Goal: Information Seeking & Learning: Check status

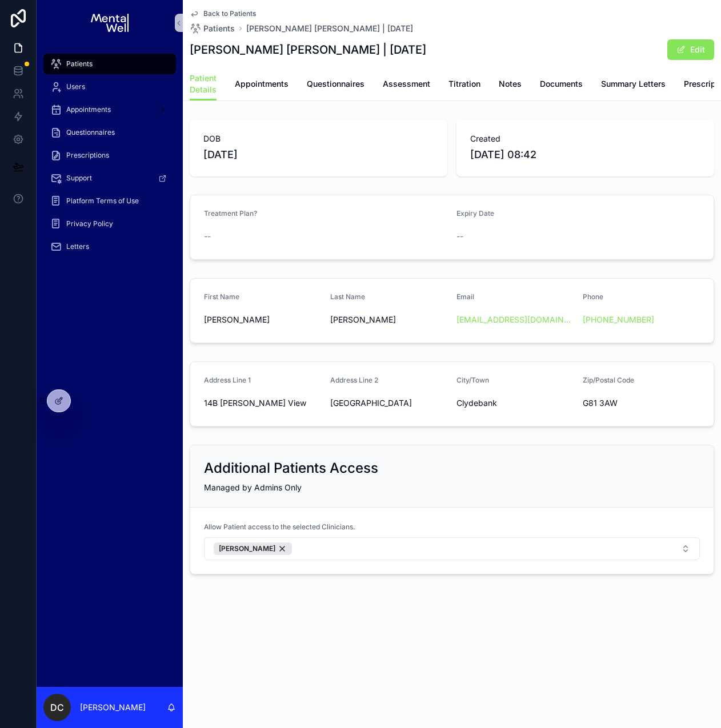
click at [97, 63] on div "Patients" at bounding box center [109, 64] width 119 height 18
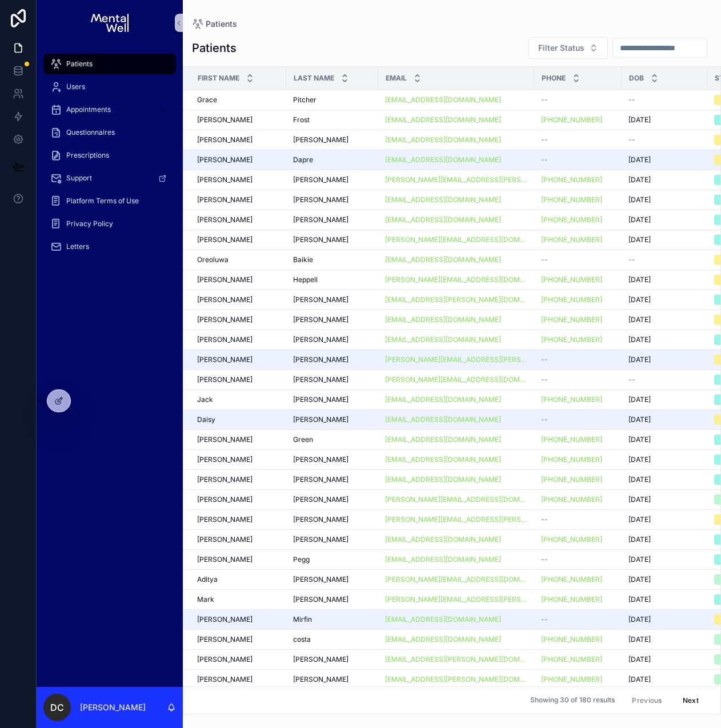
click at [637, 43] on input "scrollable content" at bounding box center [660, 48] width 94 height 16
type input "*****"
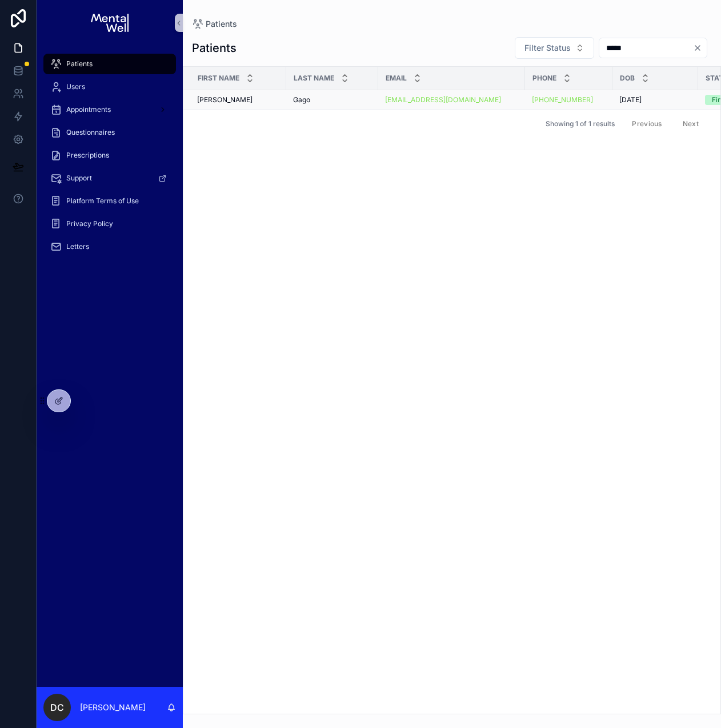
click at [344, 98] on div "Gago Gago" at bounding box center [332, 99] width 78 height 9
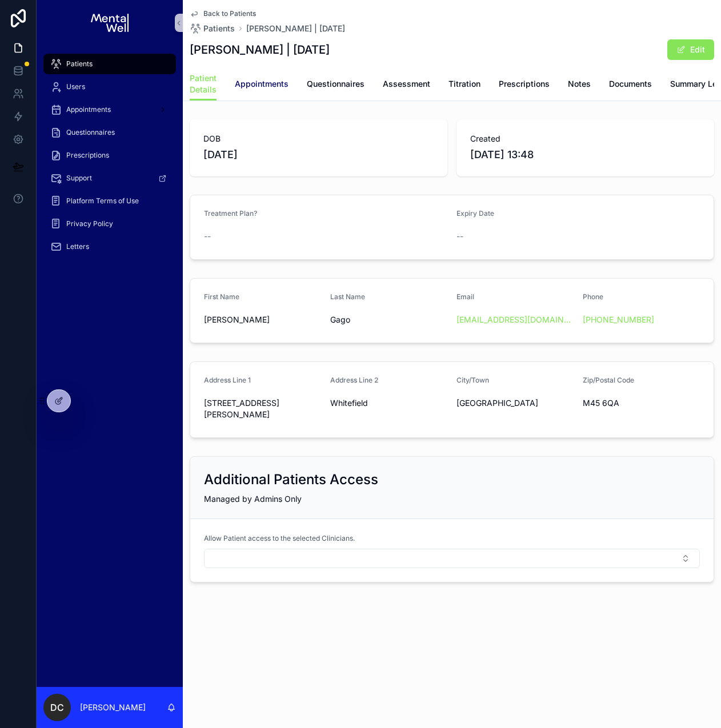
click at [283, 91] on link "Appointments" at bounding box center [262, 85] width 54 height 23
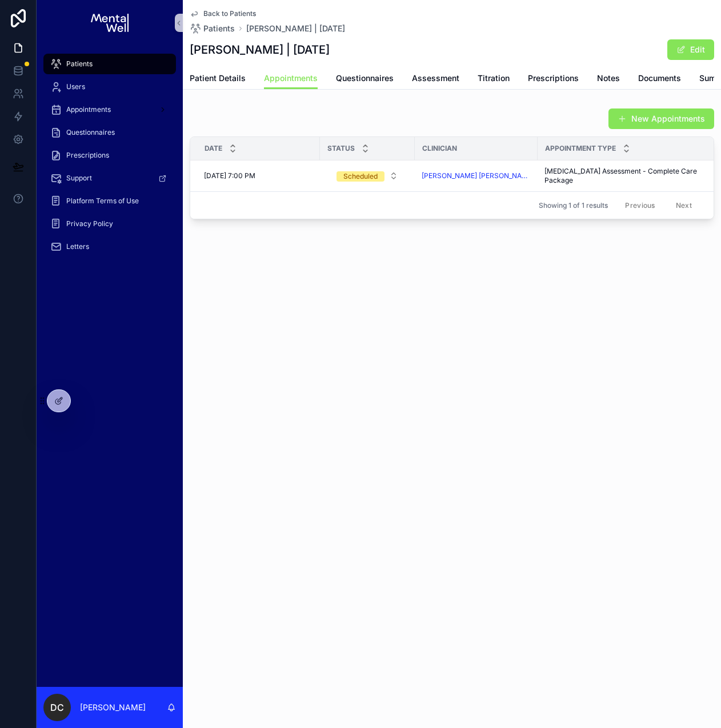
scroll to position [0, 95]
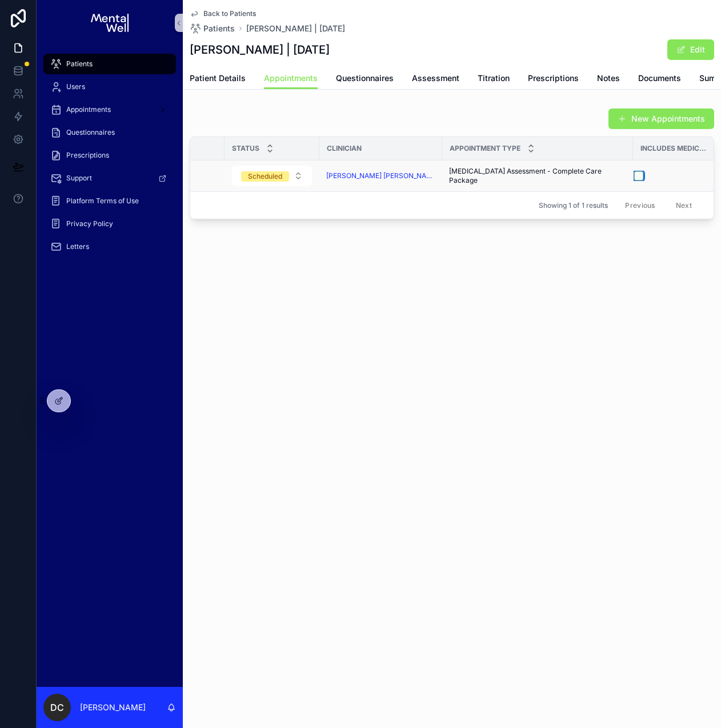
click at [634, 180] on button "scrollable content" at bounding box center [638, 175] width 9 height 9
click at [219, 81] on span "Patient Details" at bounding box center [218, 78] width 56 height 11
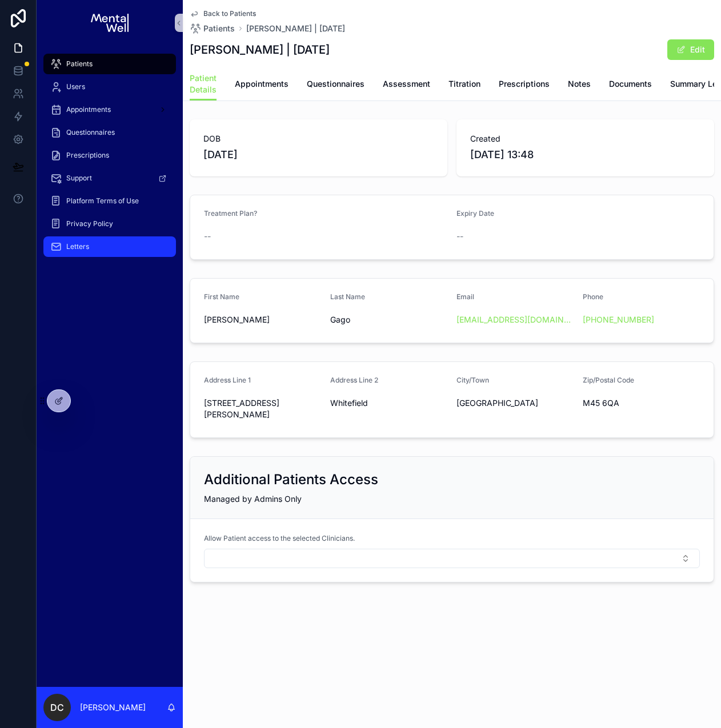
click at [90, 251] on div "Letters" at bounding box center [109, 247] width 119 height 18
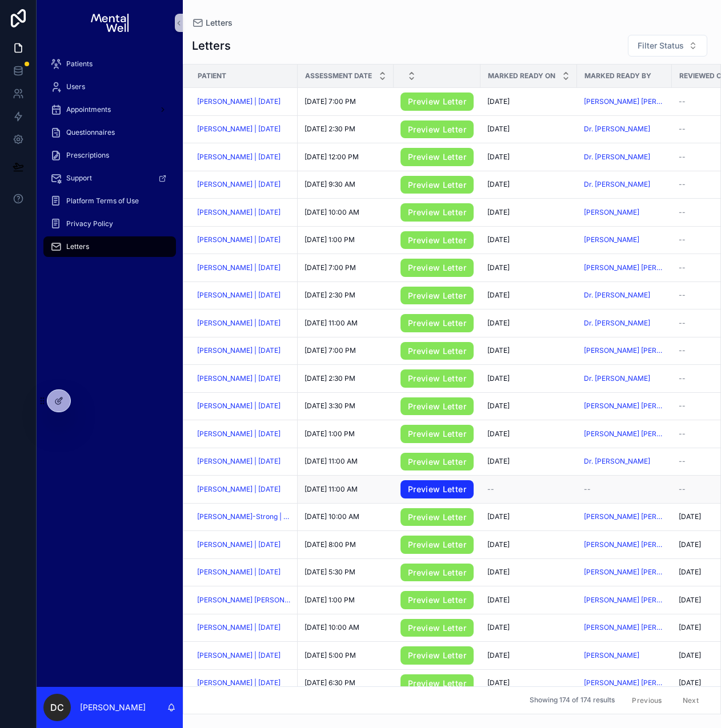
click at [436, 497] on link "Preview Letter" at bounding box center [436, 489] width 73 height 18
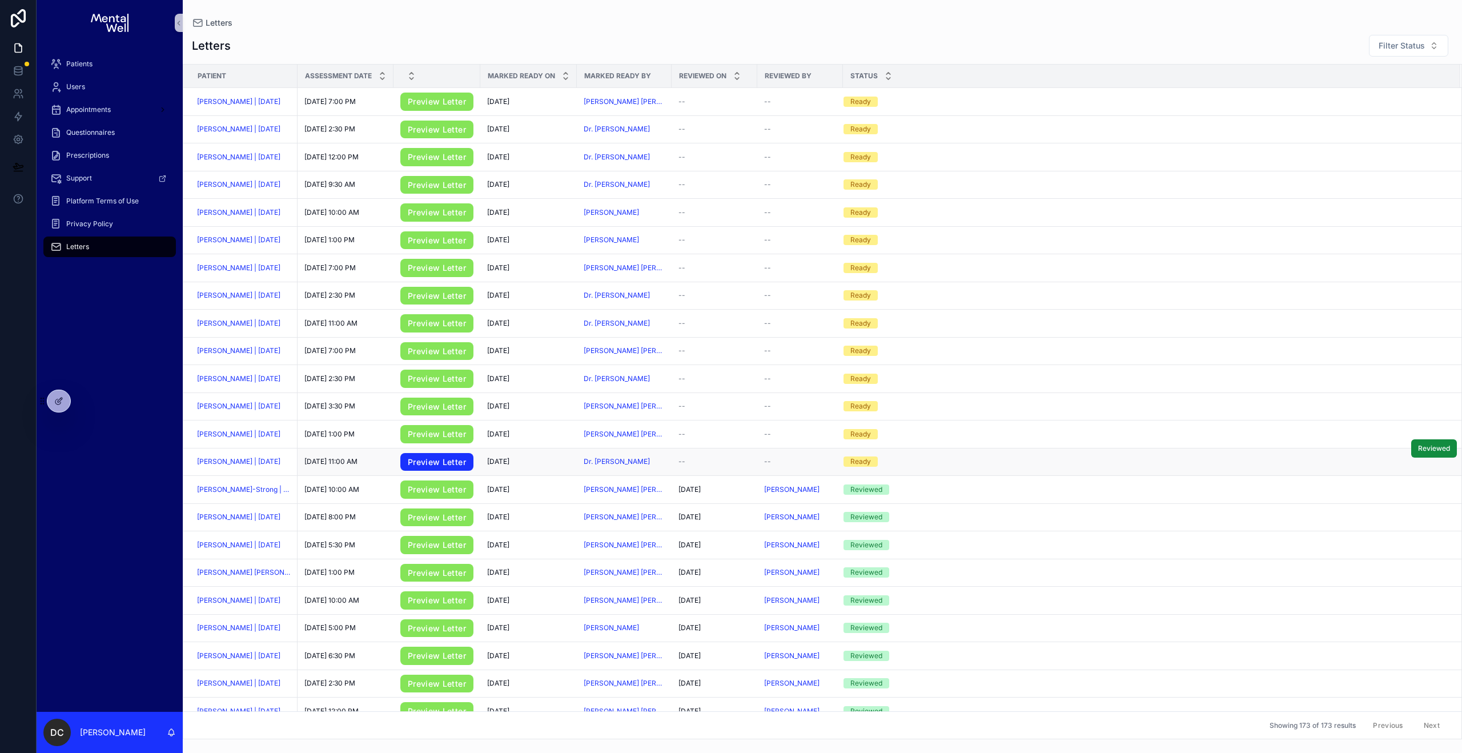
click at [424, 468] on link "Preview Letter" at bounding box center [436, 462] width 73 height 18
click at [465, 384] on link "Preview Letter" at bounding box center [436, 378] width 73 height 18
click at [446, 329] on link "Preview Letter" at bounding box center [436, 323] width 73 height 18
click at [449, 242] on link "Preview Letter" at bounding box center [436, 240] width 73 height 18
click at [460, 189] on link "Preview Letter" at bounding box center [436, 185] width 73 height 18
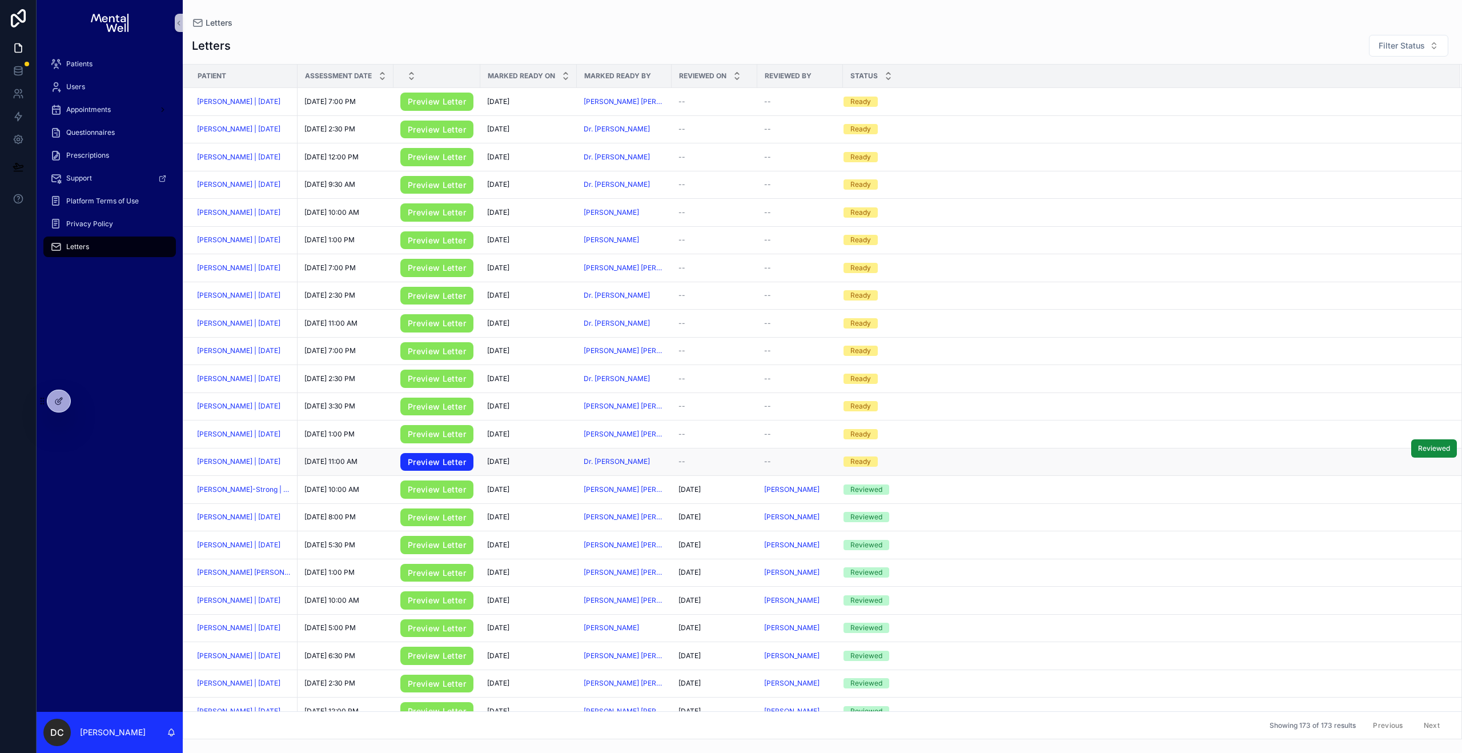
click at [445, 465] on link "Preview Letter" at bounding box center [436, 462] width 73 height 18
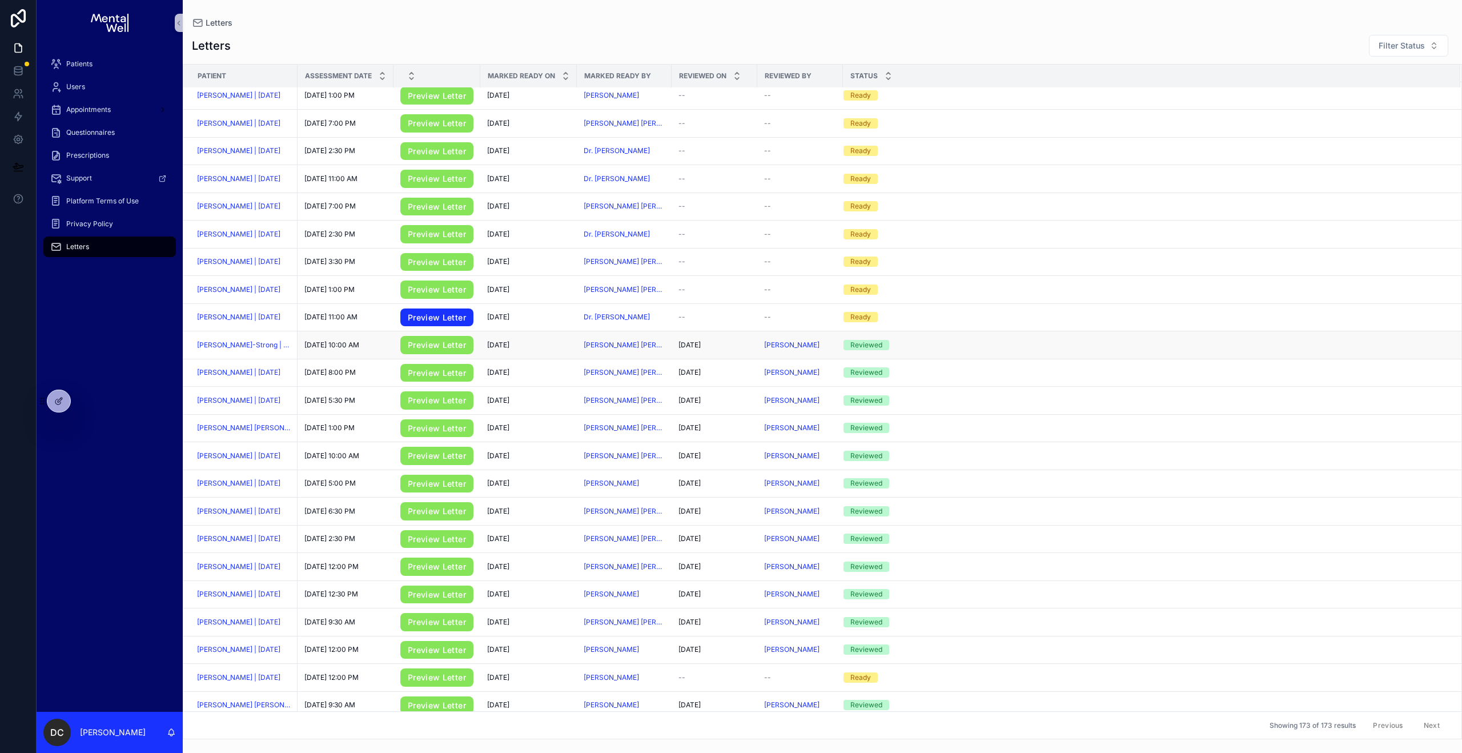
scroll to position [303, 0]
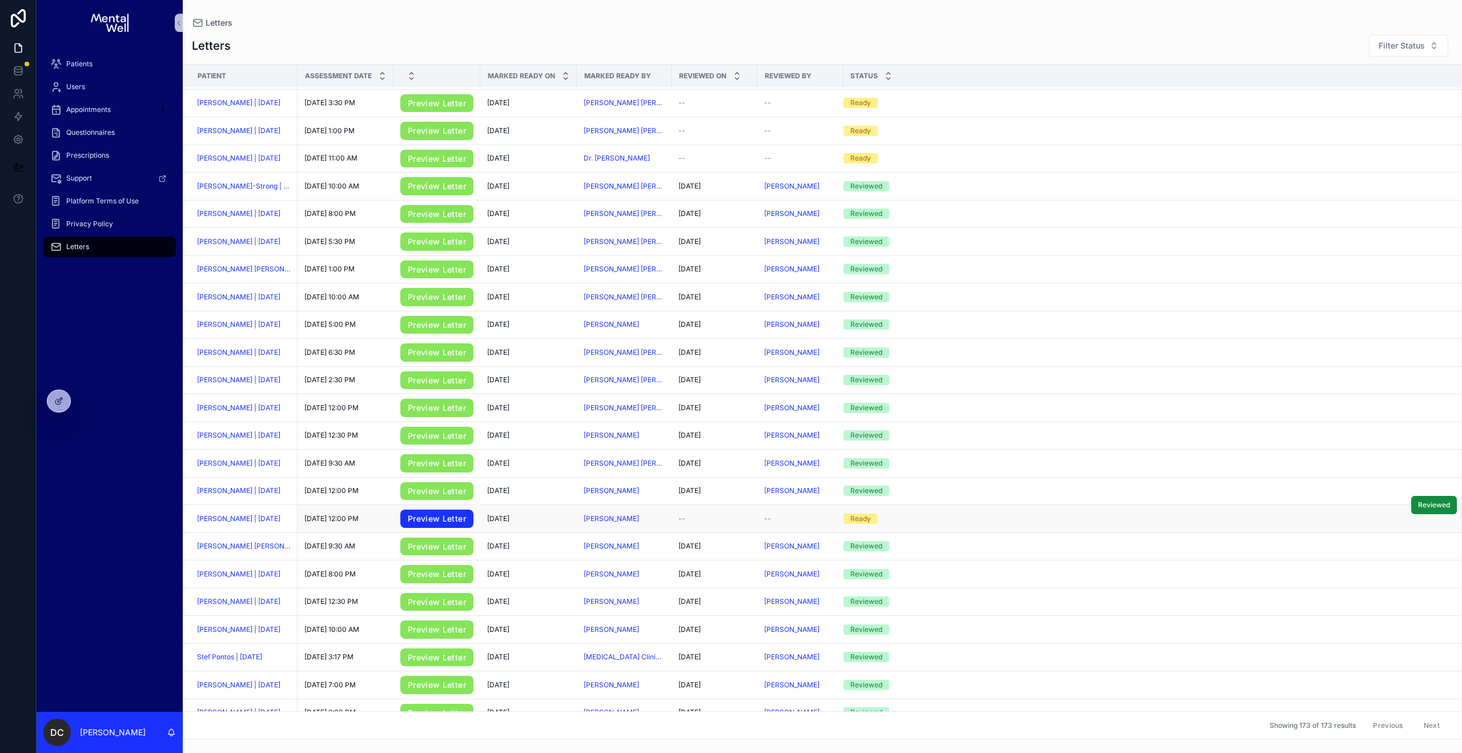
click at [458, 528] on link "Preview Letter" at bounding box center [436, 518] width 73 height 18
click at [444, 492] on link "Preview Letter" at bounding box center [436, 491] width 73 height 18
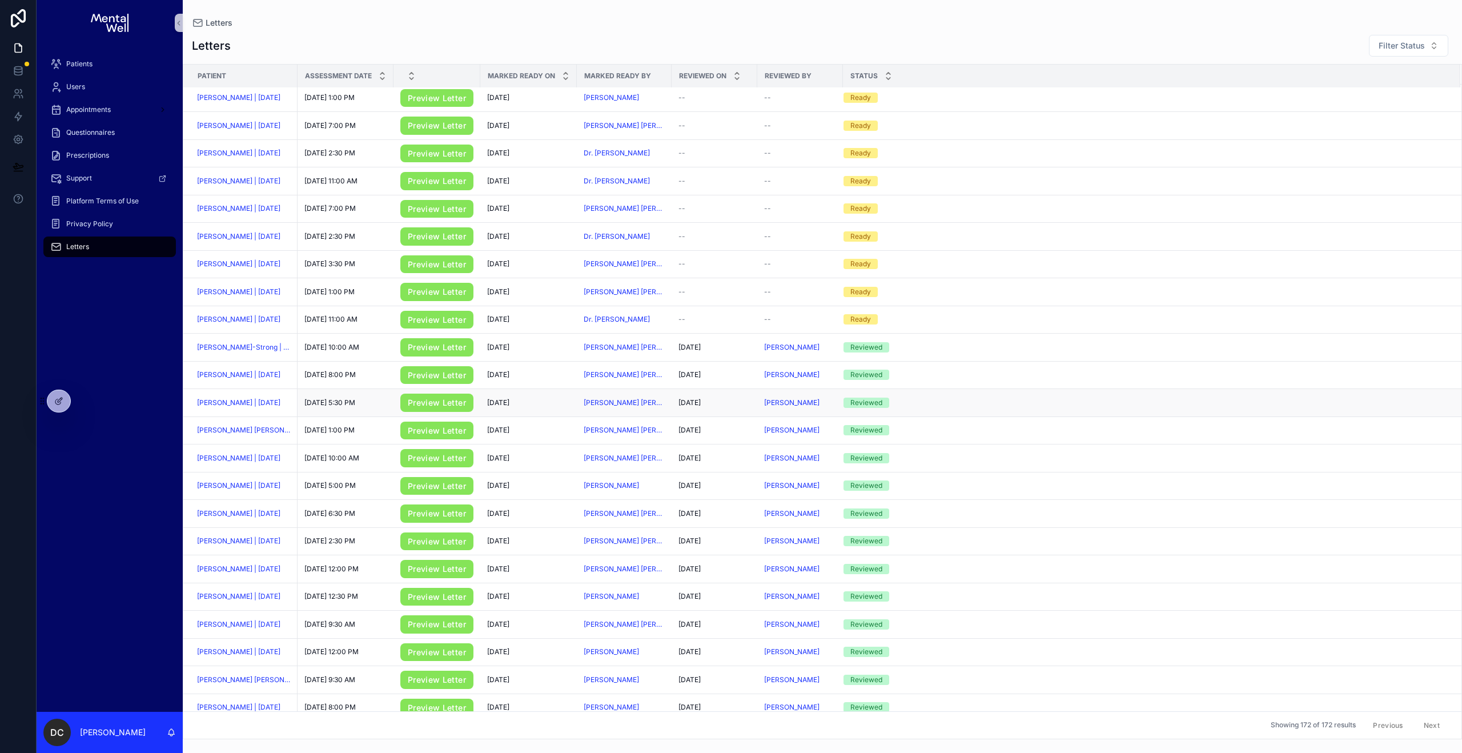
scroll to position [158, 0]
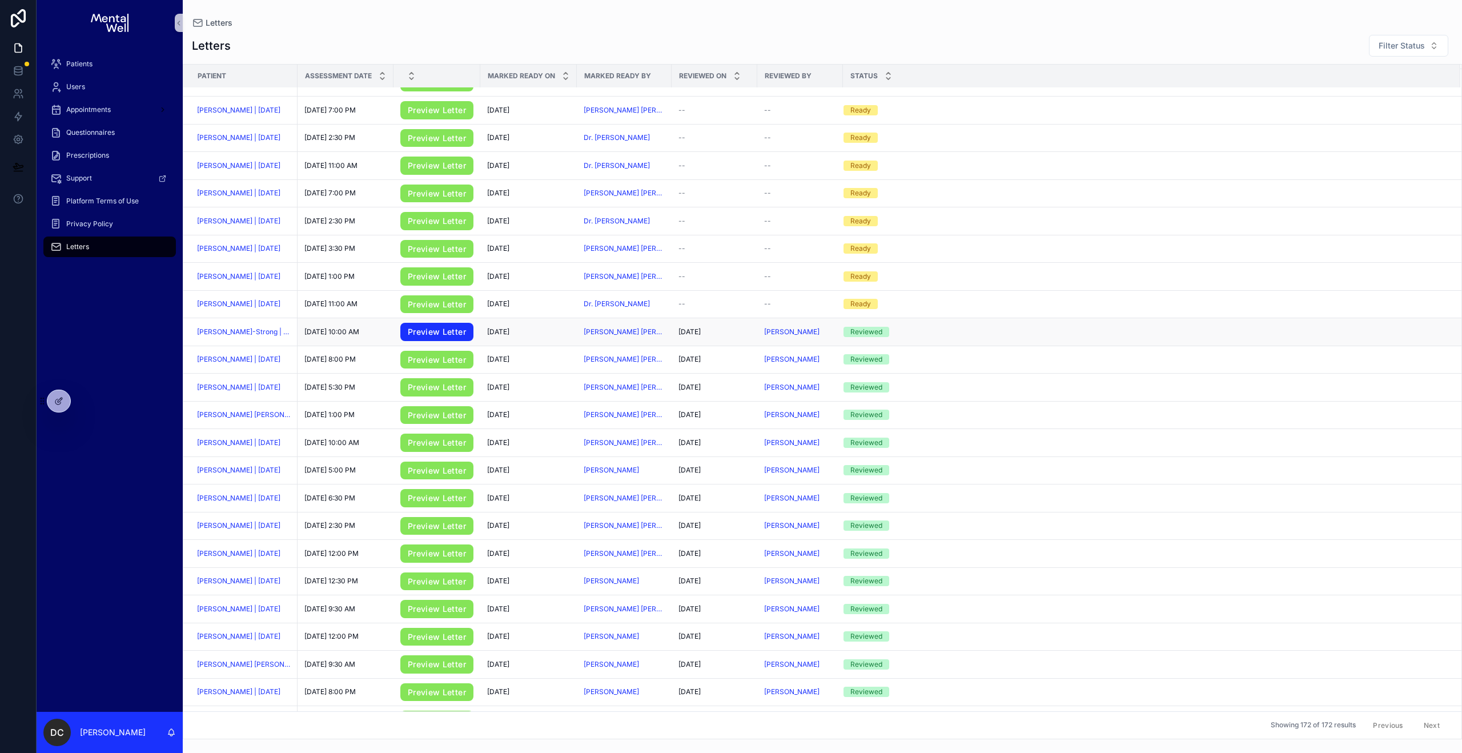
click at [416, 336] on link "Preview Letter" at bounding box center [436, 332] width 73 height 18
click at [250, 336] on span "[PERSON_NAME]-Strong | [DATE]" at bounding box center [244, 331] width 94 height 9
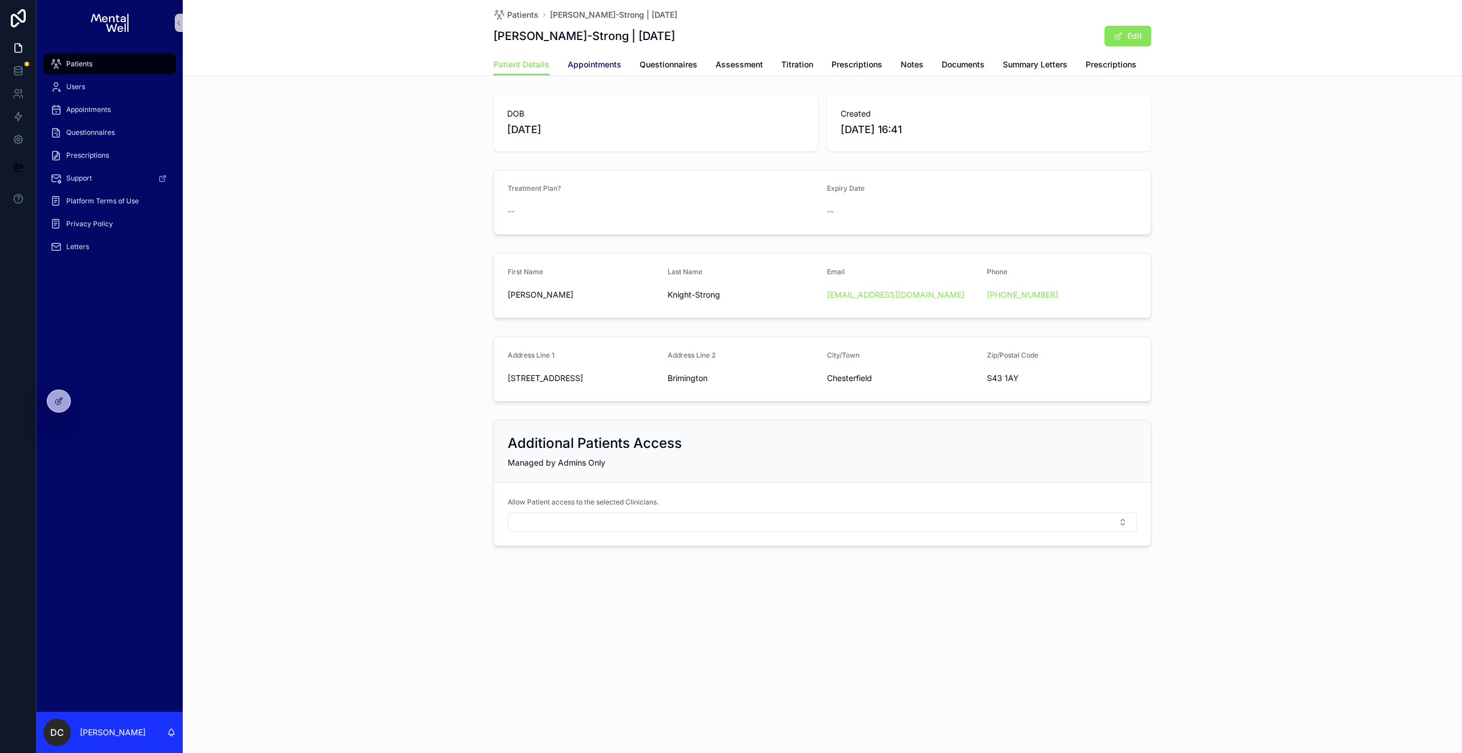
click at [594, 69] on span "Appointments" at bounding box center [595, 64] width 54 height 11
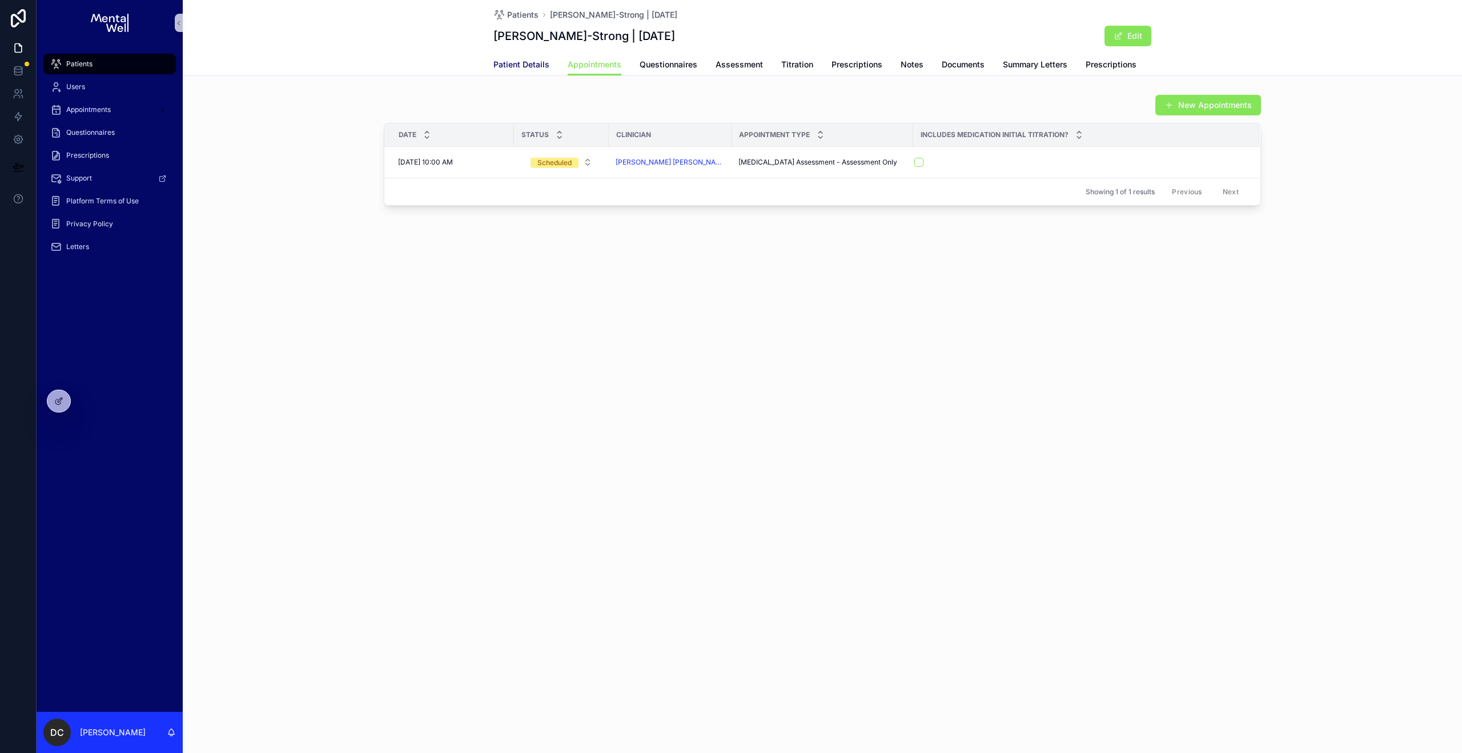
click at [524, 66] on span "Patient Details" at bounding box center [521, 64] width 56 height 11
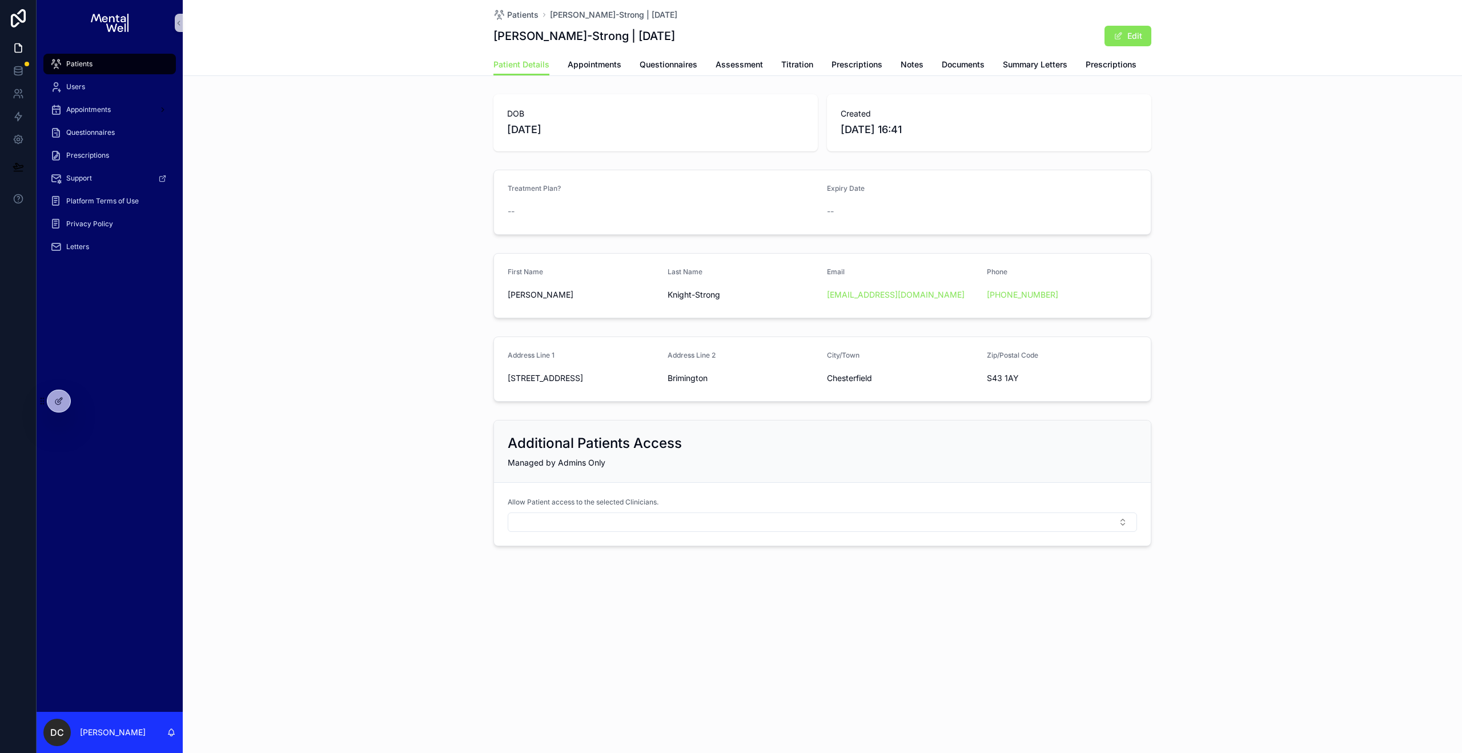
click at [399, 142] on div "DOB [DEMOGRAPHIC_DATA] Created [DATE] 16:41" at bounding box center [822, 123] width 1279 height 66
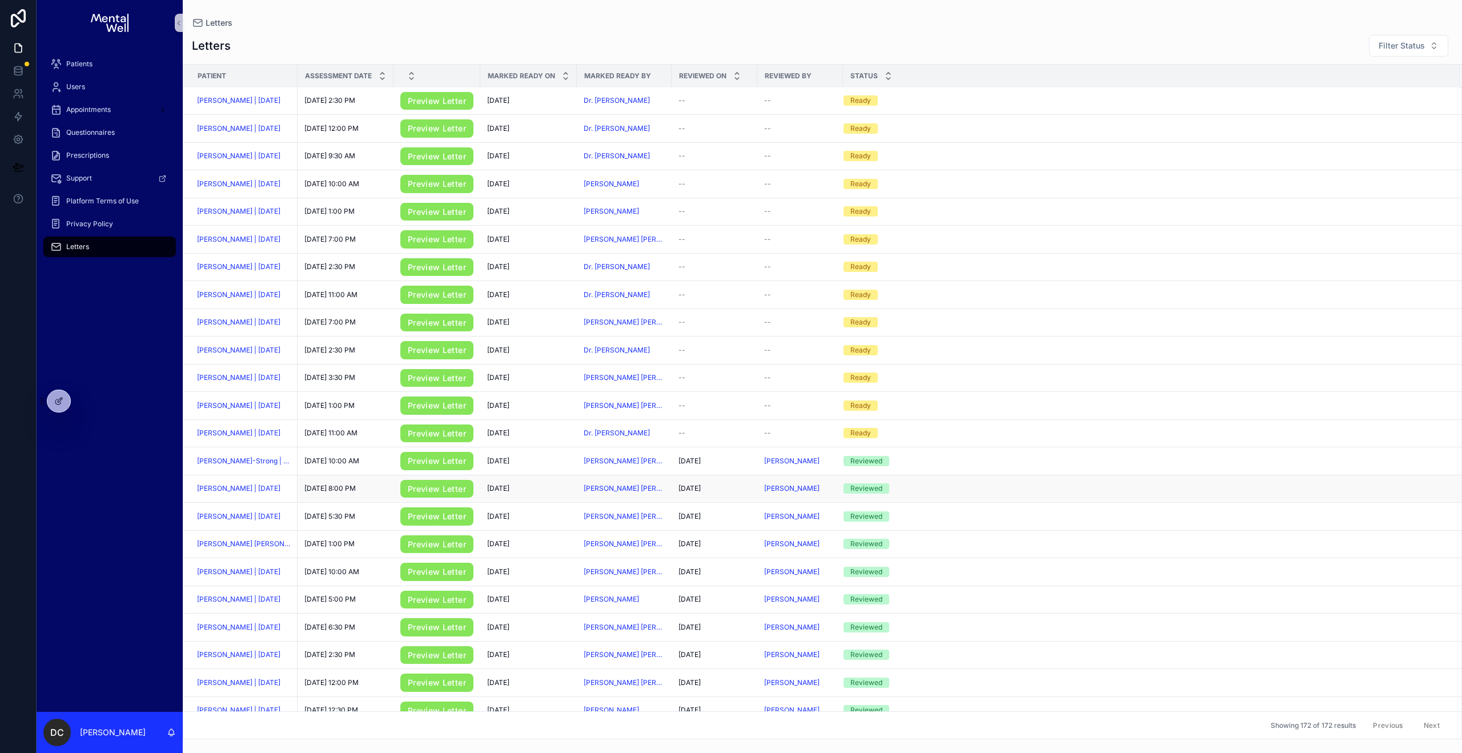
scroll to position [59, 0]
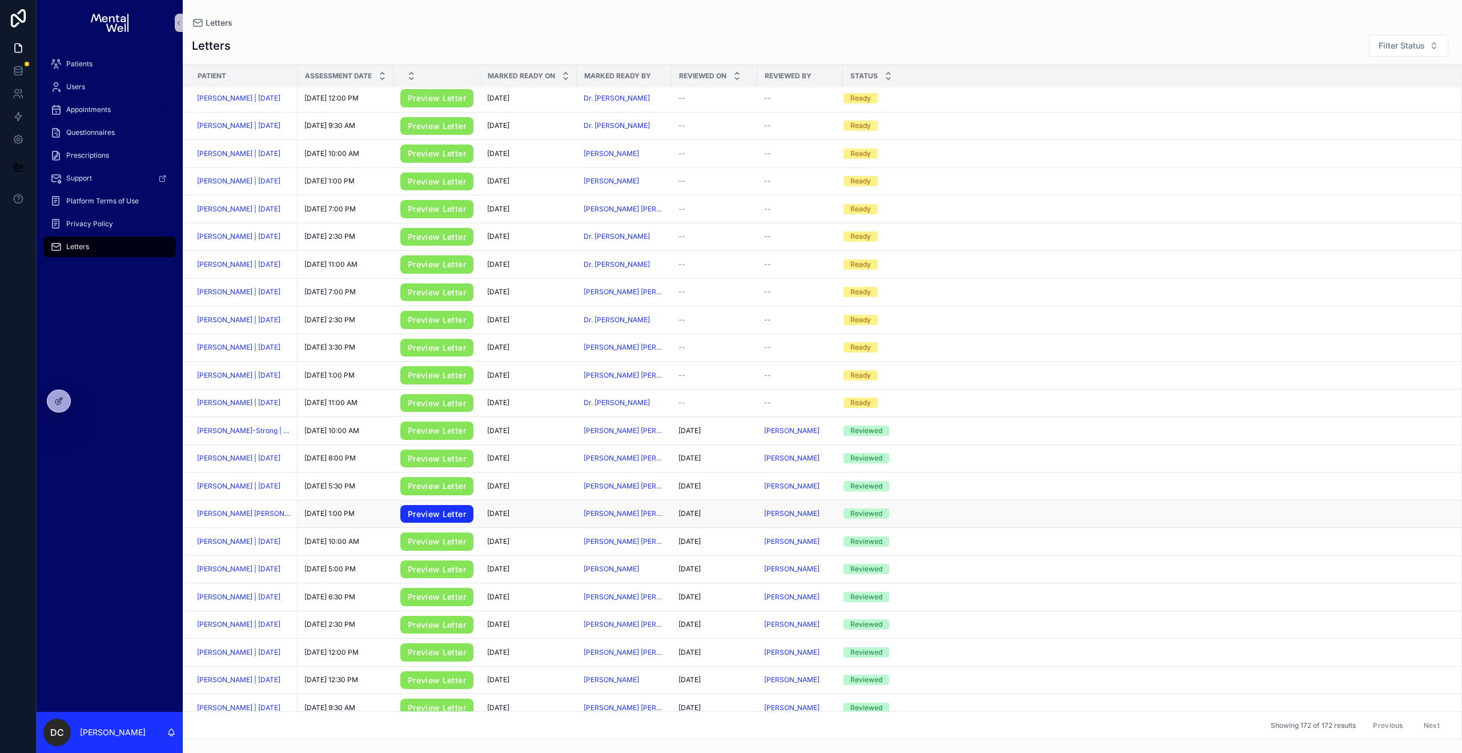
click at [425, 523] on link "Preview Letter" at bounding box center [436, 514] width 73 height 18
click at [255, 516] on span "[PERSON_NAME] [PERSON_NAME] | [DATE]" at bounding box center [244, 513] width 94 height 9
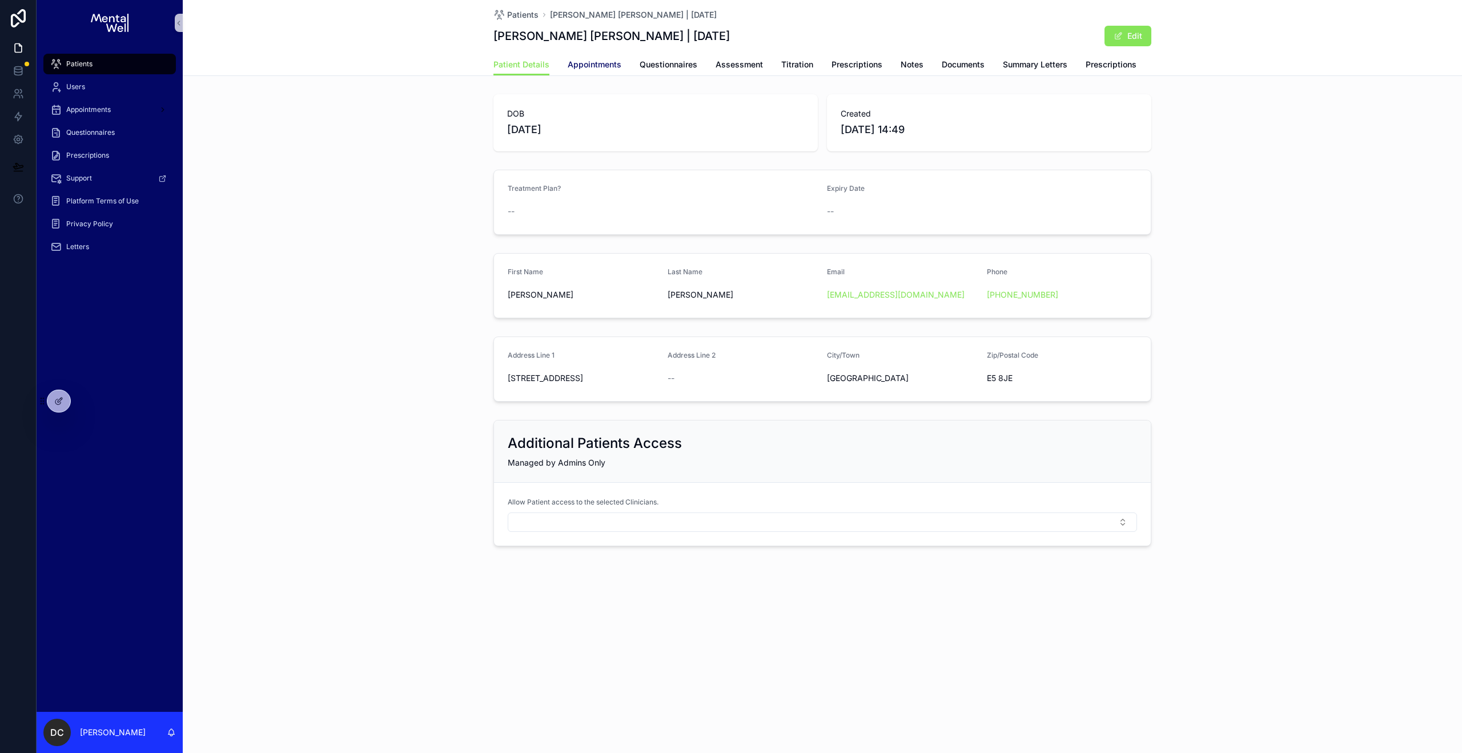
click at [608, 65] on span "Appointments" at bounding box center [595, 64] width 54 height 11
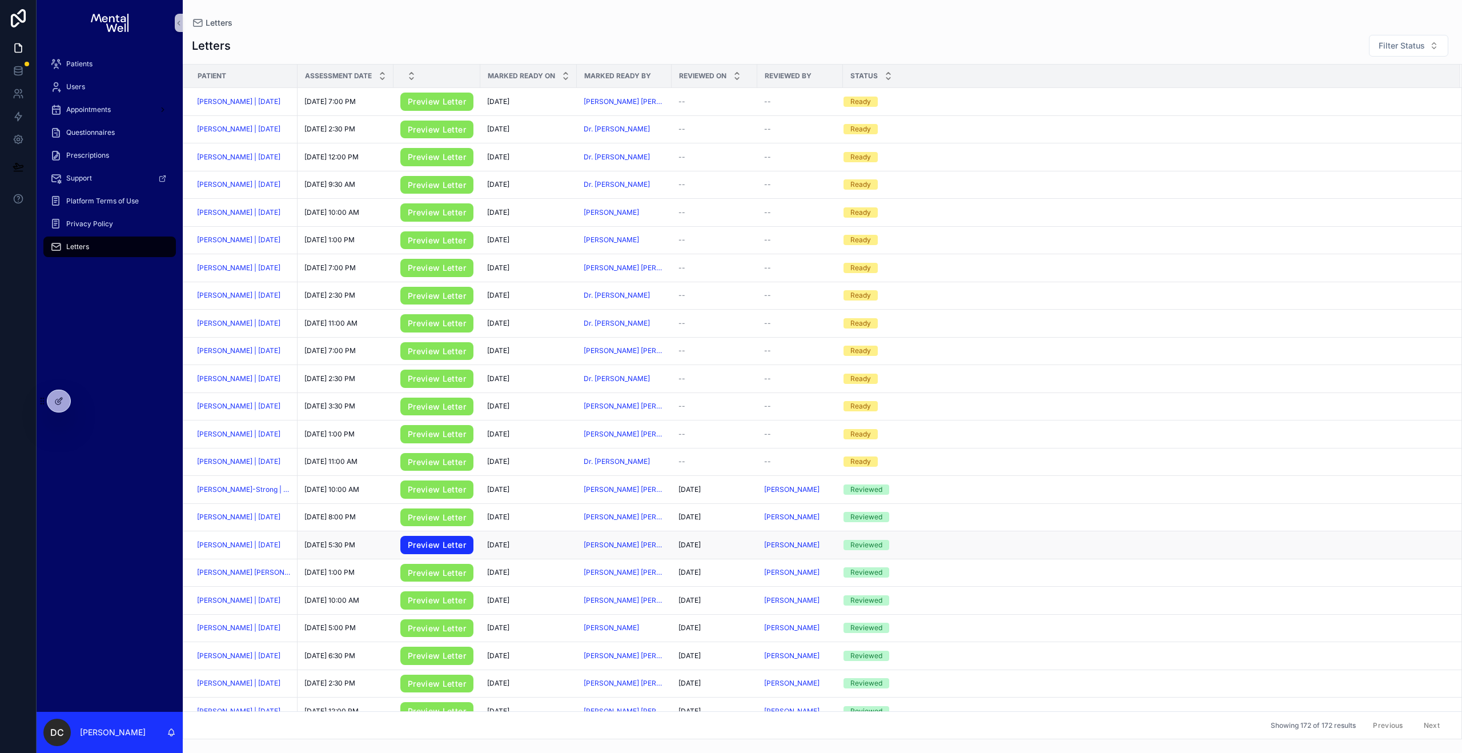
click at [445, 547] on link "Preview Letter" at bounding box center [436, 545] width 73 height 18
click at [230, 546] on span "[PERSON_NAME] | [DATE]" at bounding box center [238, 544] width 83 height 9
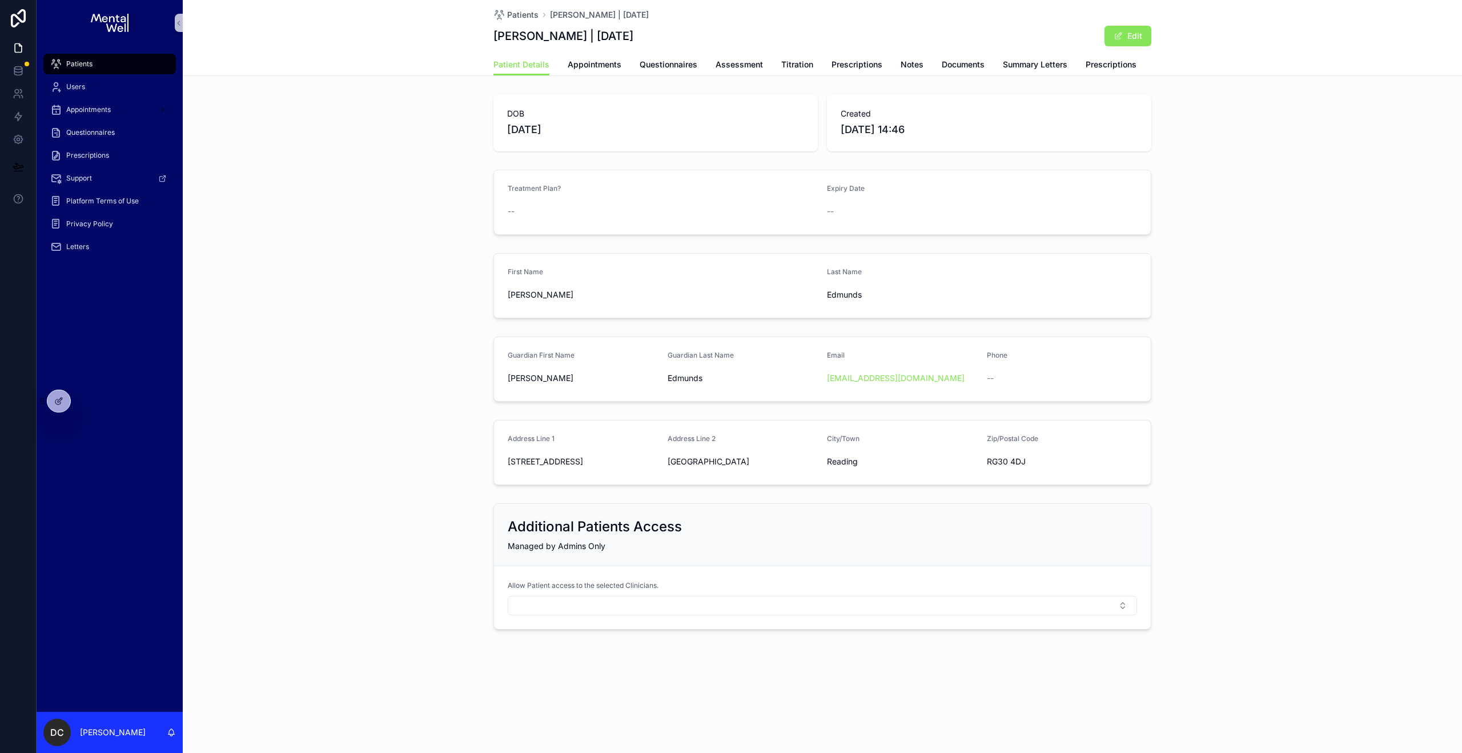
click at [720, 318] on div "First Name [PERSON_NAME] Last Name [PERSON_NAME]" at bounding box center [822, 285] width 1279 height 74
click at [122, 61] on div "Patients" at bounding box center [109, 64] width 119 height 18
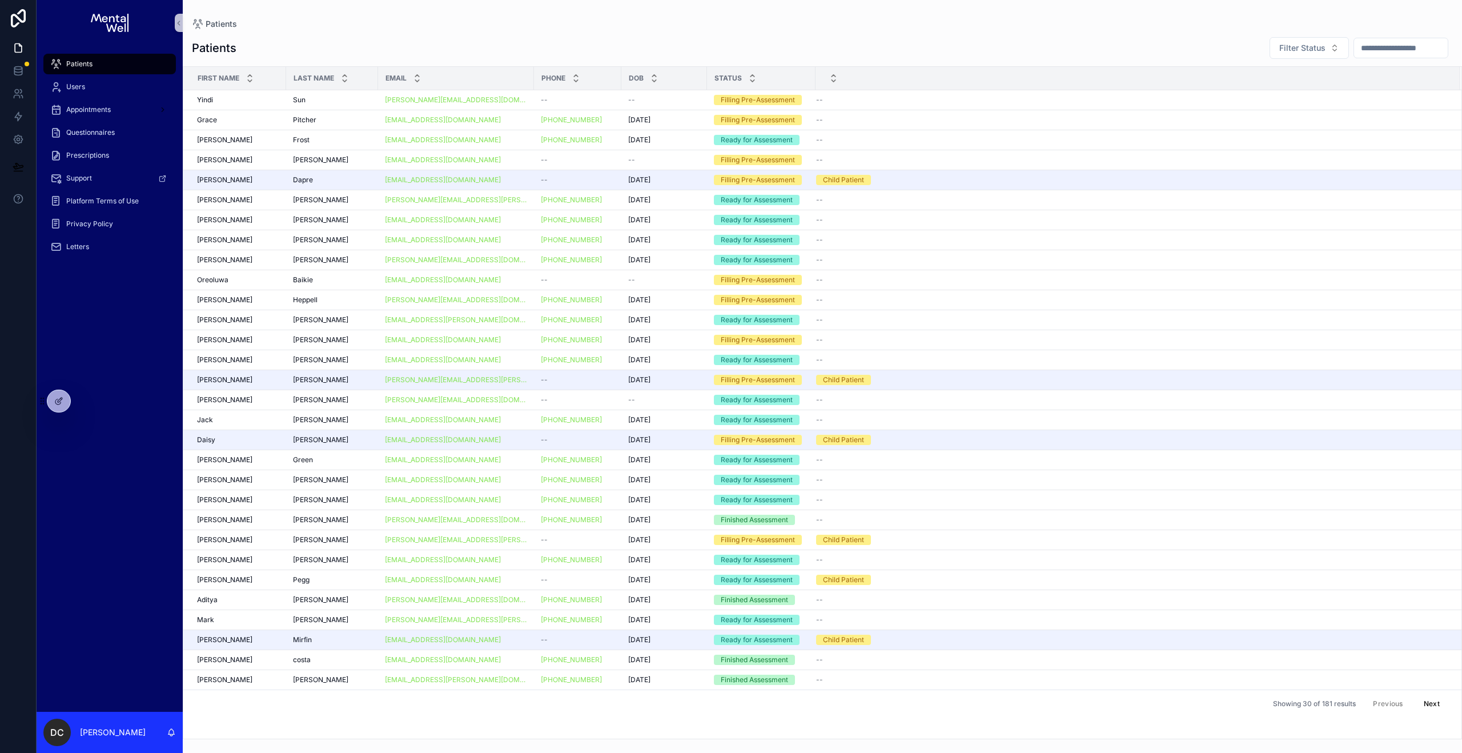
click at [720, 44] on input "text" at bounding box center [1401, 48] width 94 height 16
type input "****"
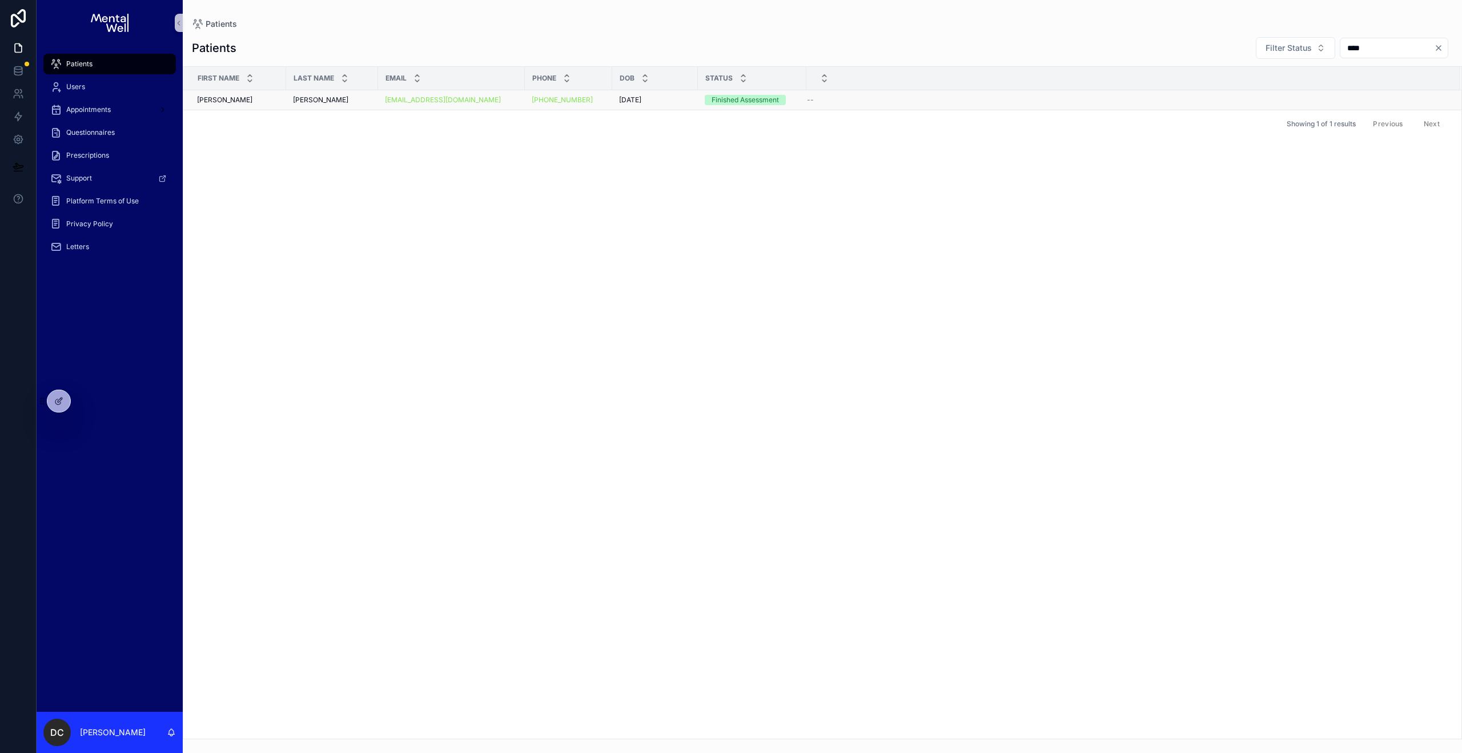
click at [351, 96] on div "[PERSON_NAME]" at bounding box center [332, 99] width 78 height 9
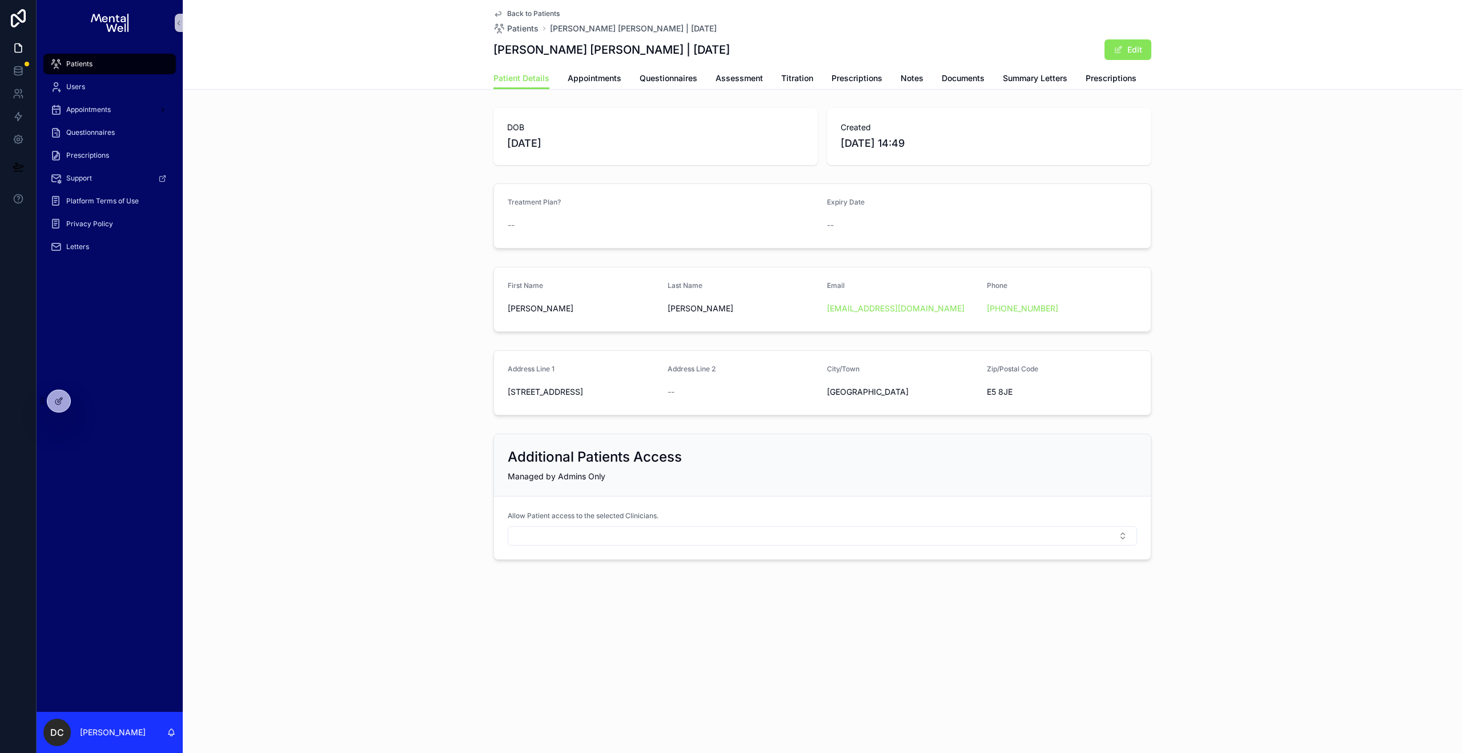
click at [623, 71] on div "Patient Details Appointments Questionnaires Assessment Titration Prescriptions …" at bounding box center [822, 78] width 658 height 22
click at [604, 81] on span "Appointments" at bounding box center [595, 78] width 54 height 11
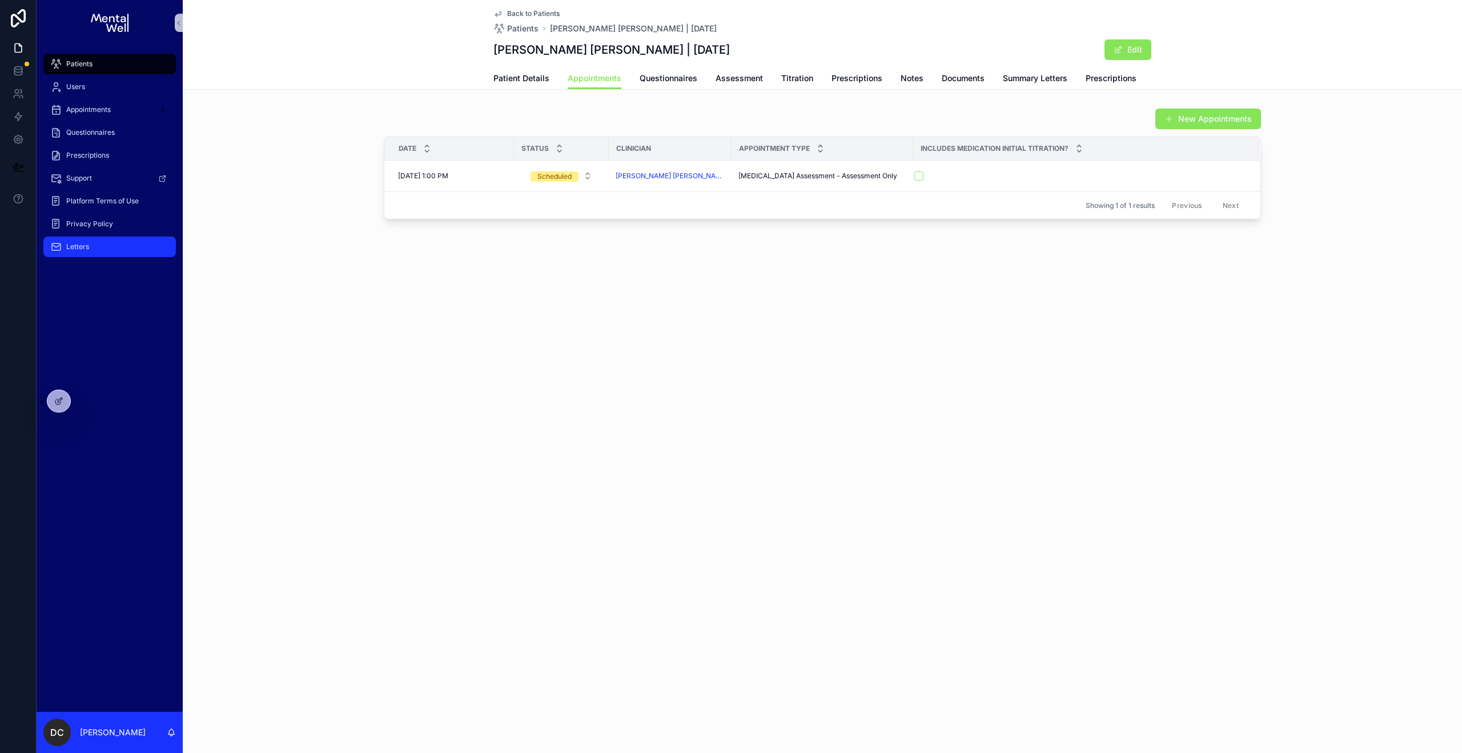
click at [119, 240] on div "Letters" at bounding box center [109, 247] width 119 height 18
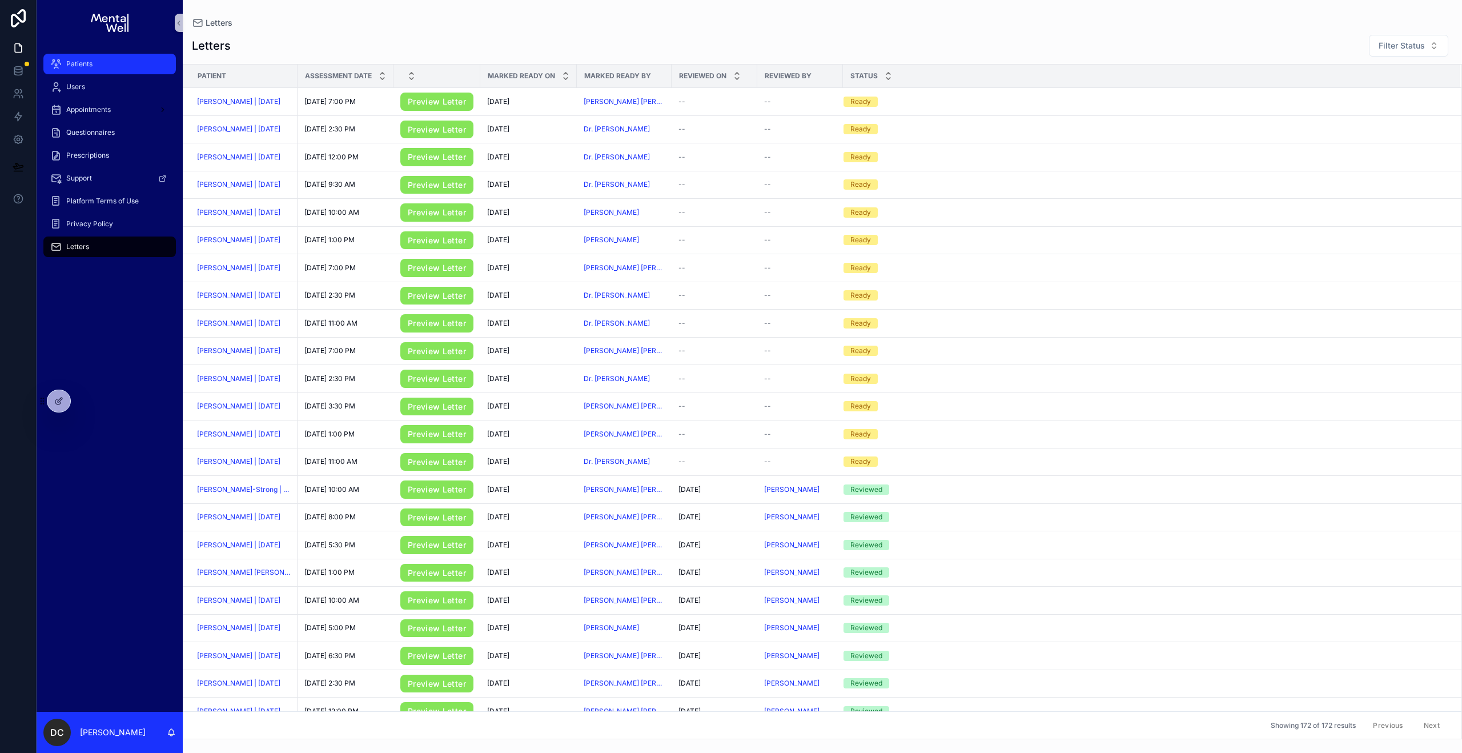
click at [108, 55] on div "Patients" at bounding box center [109, 64] width 119 height 18
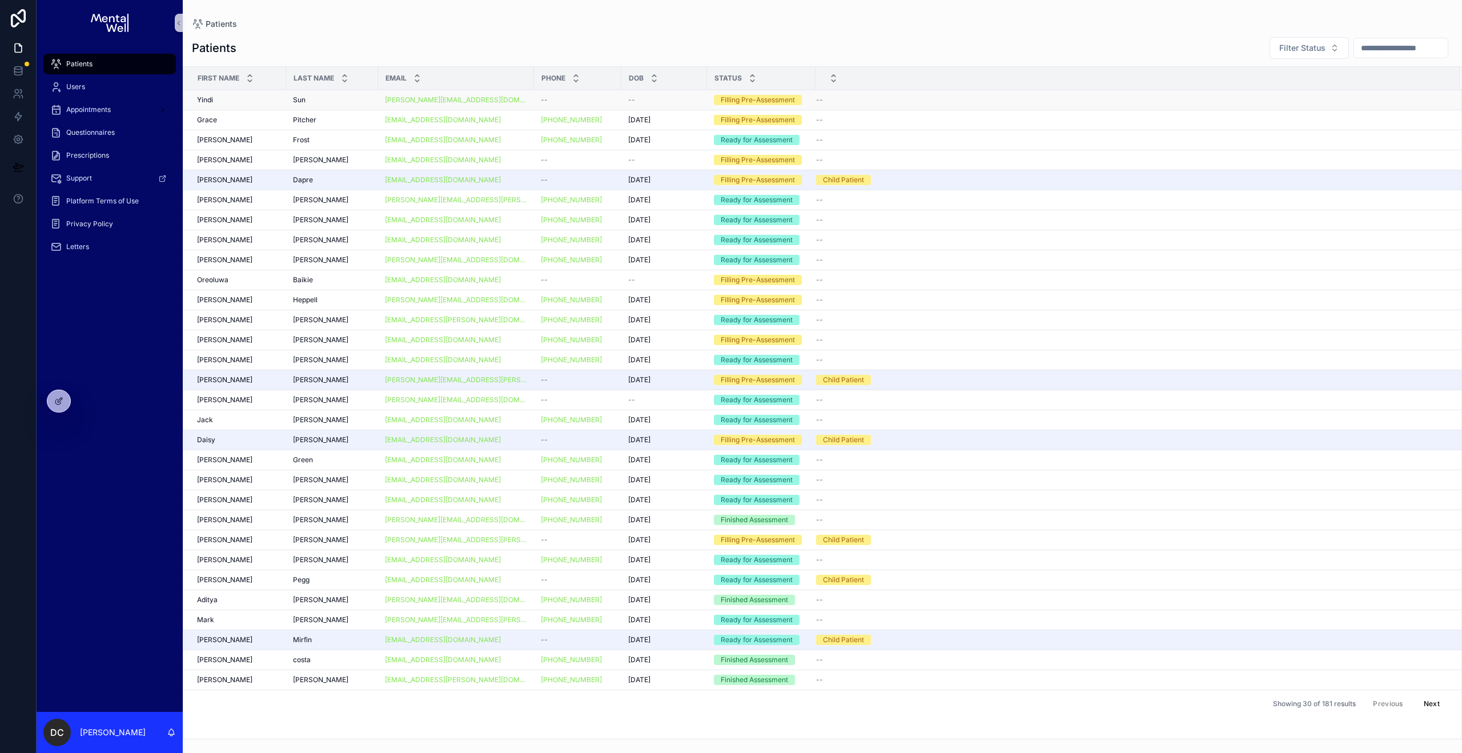
click at [343, 103] on div "[PERSON_NAME]" at bounding box center [332, 99] width 78 height 9
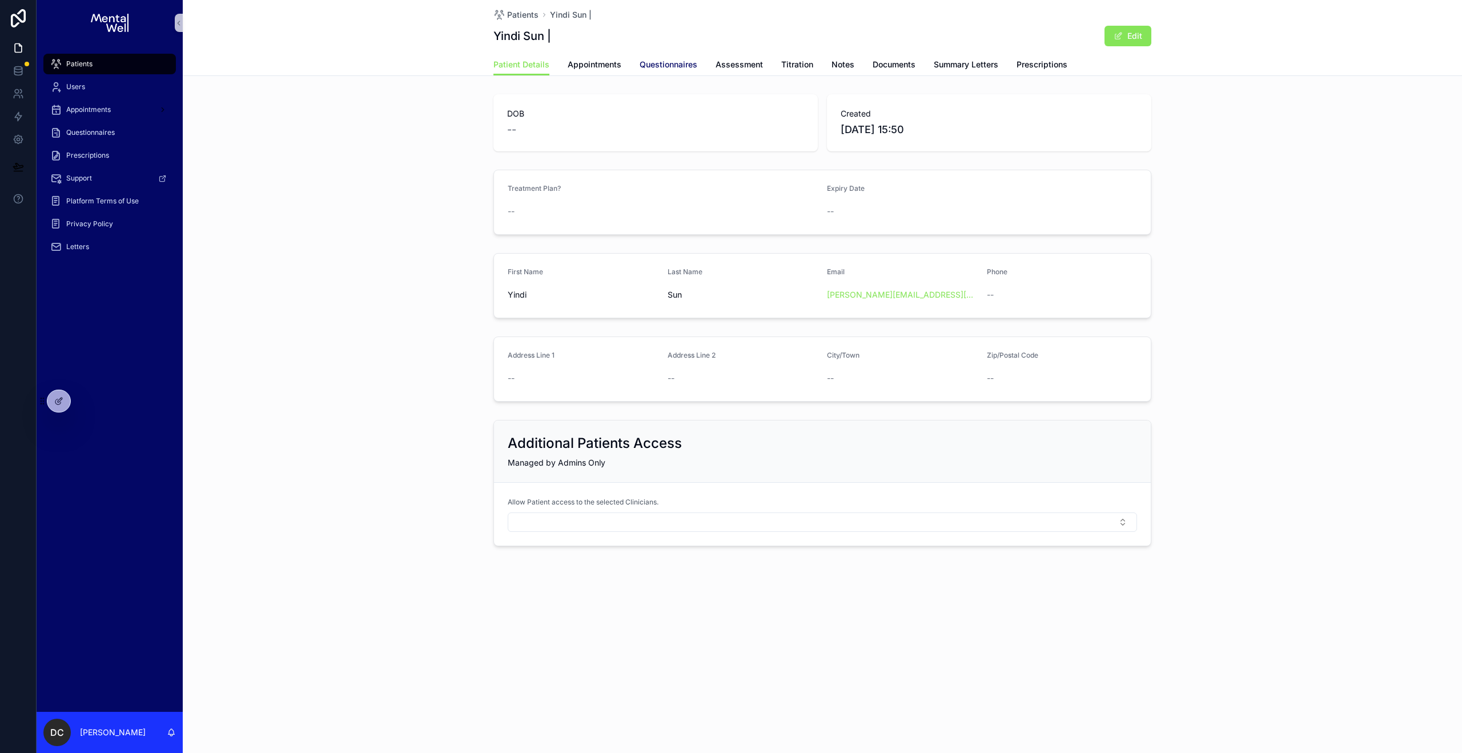
click at [668, 62] on span "Questionnaires" at bounding box center [668, 64] width 58 height 11
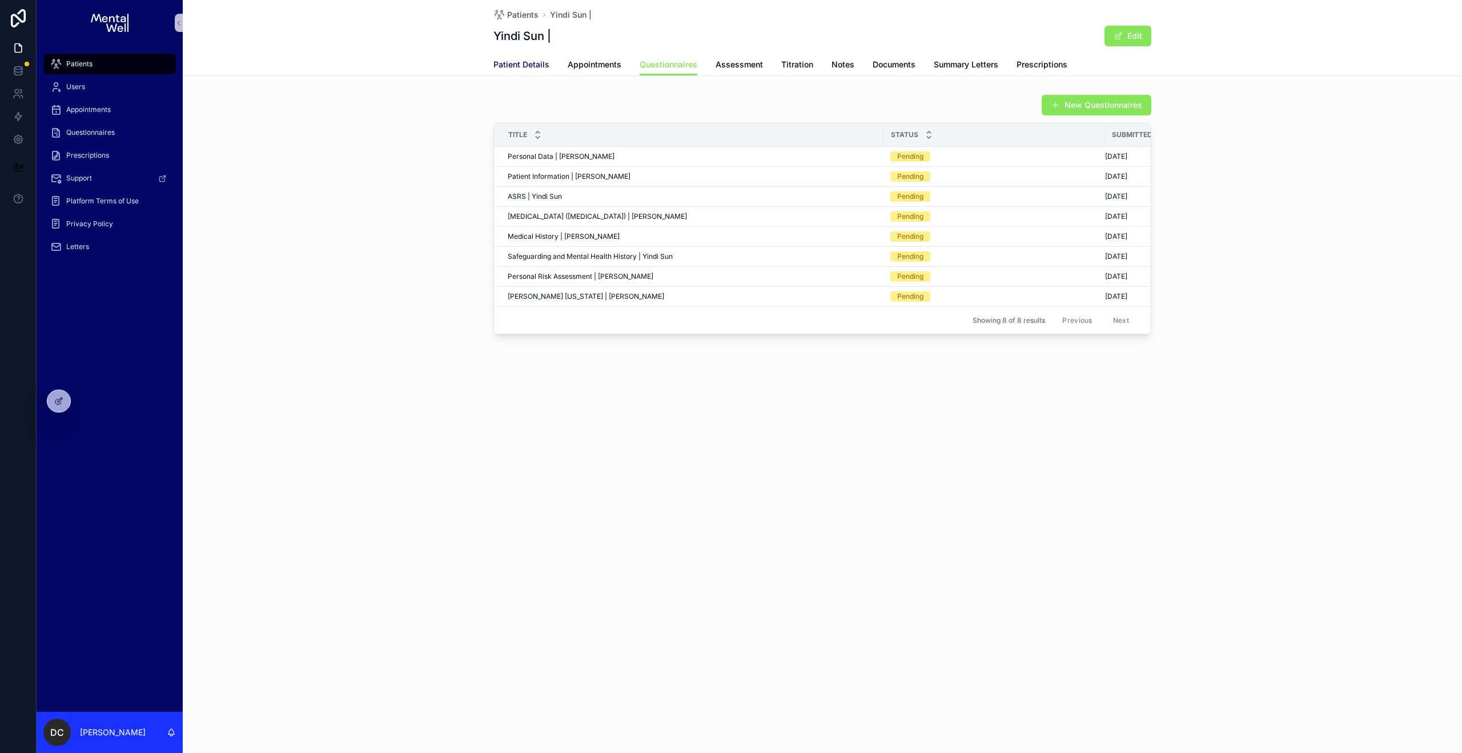
click at [536, 61] on span "Patient Details" at bounding box center [521, 64] width 56 height 11
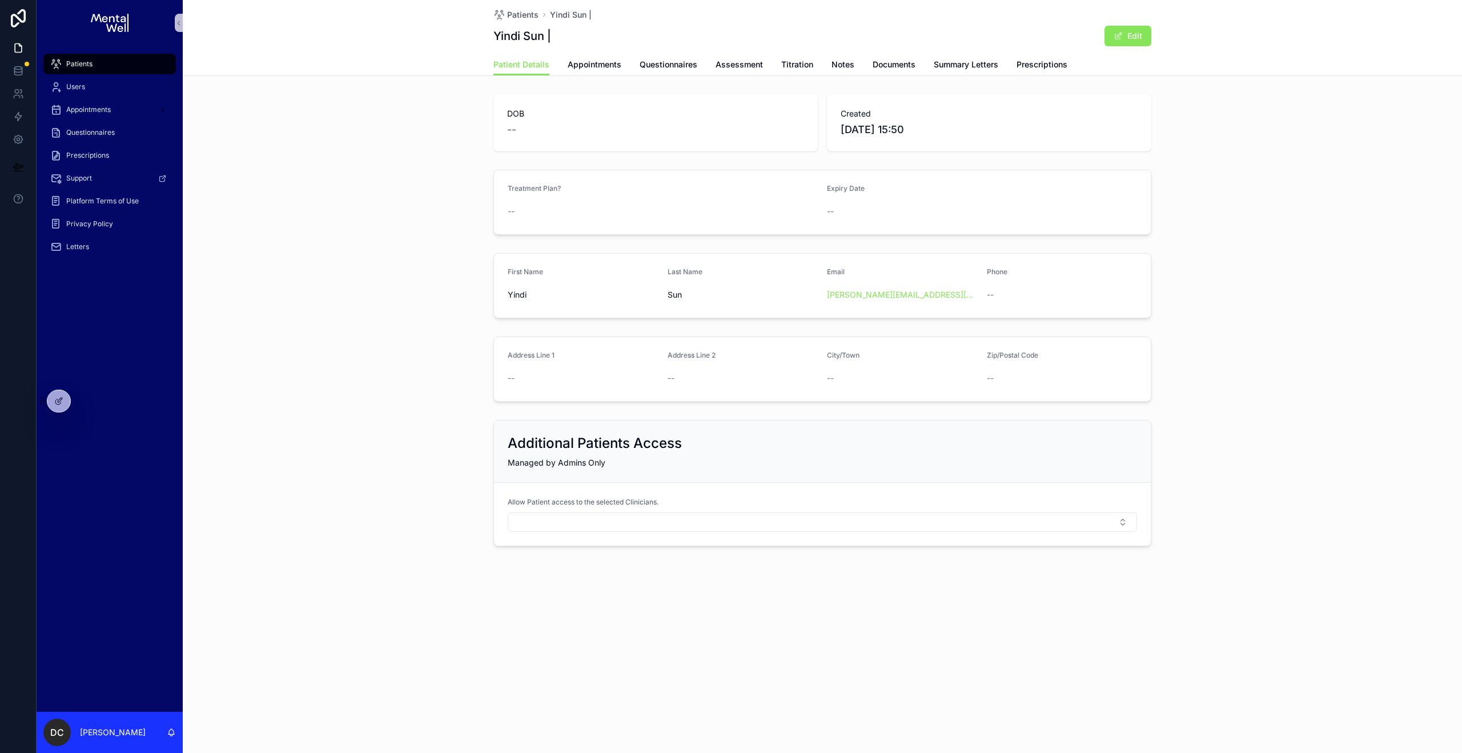
click at [106, 62] on div "Patients" at bounding box center [109, 64] width 119 height 18
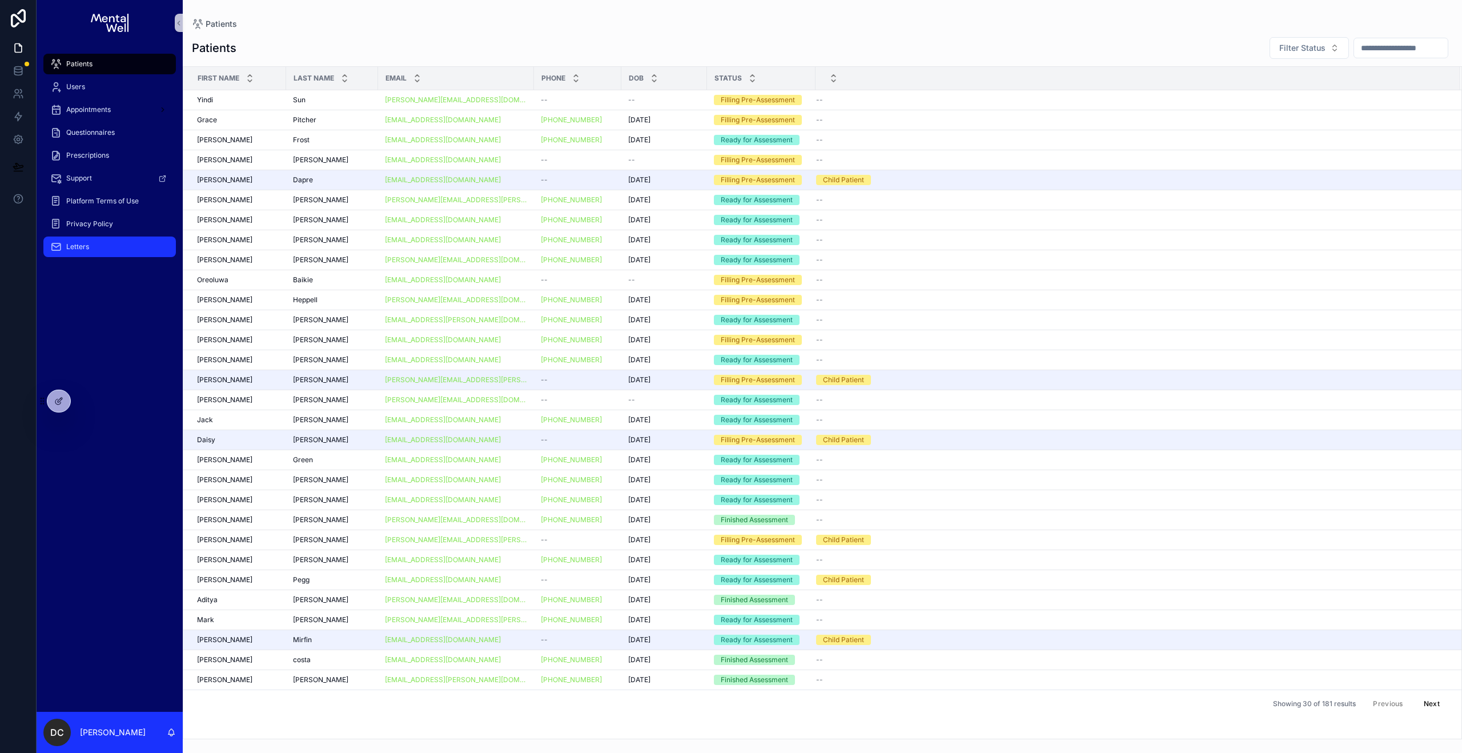
click at [95, 243] on div "Letters" at bounding box center [109, 247] width 119 height 18
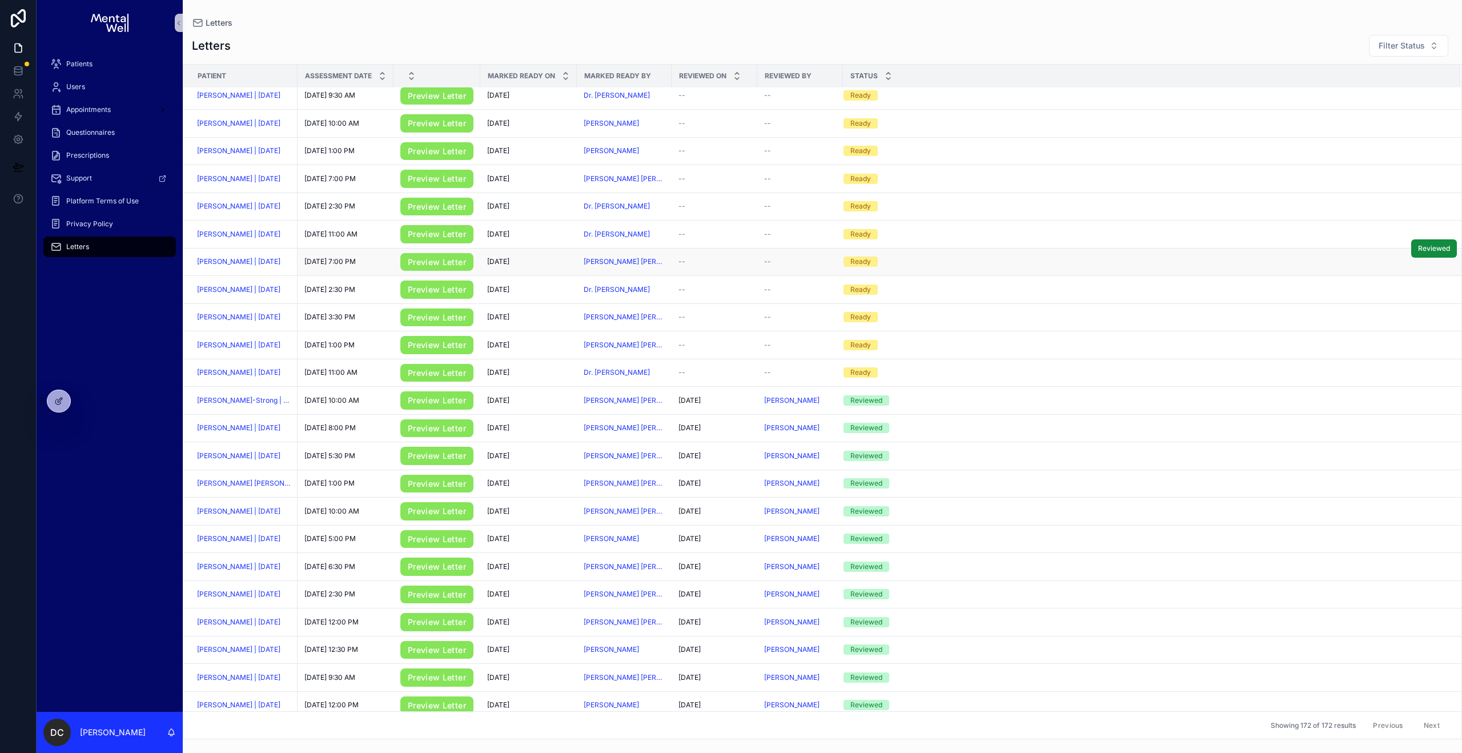
scroll to position [118, 0]
click at [425, 236] on link "Preview Letter" at bounding box center [436, 233] width 73 height 18
click at [421, 316] on link "Preview Letter" at bounding box center [436, 316] width 73 height 18
click at [434, 295] on link "Preview Letter" at bounding box center [436, 289] width 73 height 18
click at [121, 77] on link "Users" at bounding box center [109, 87] width 132 height 21
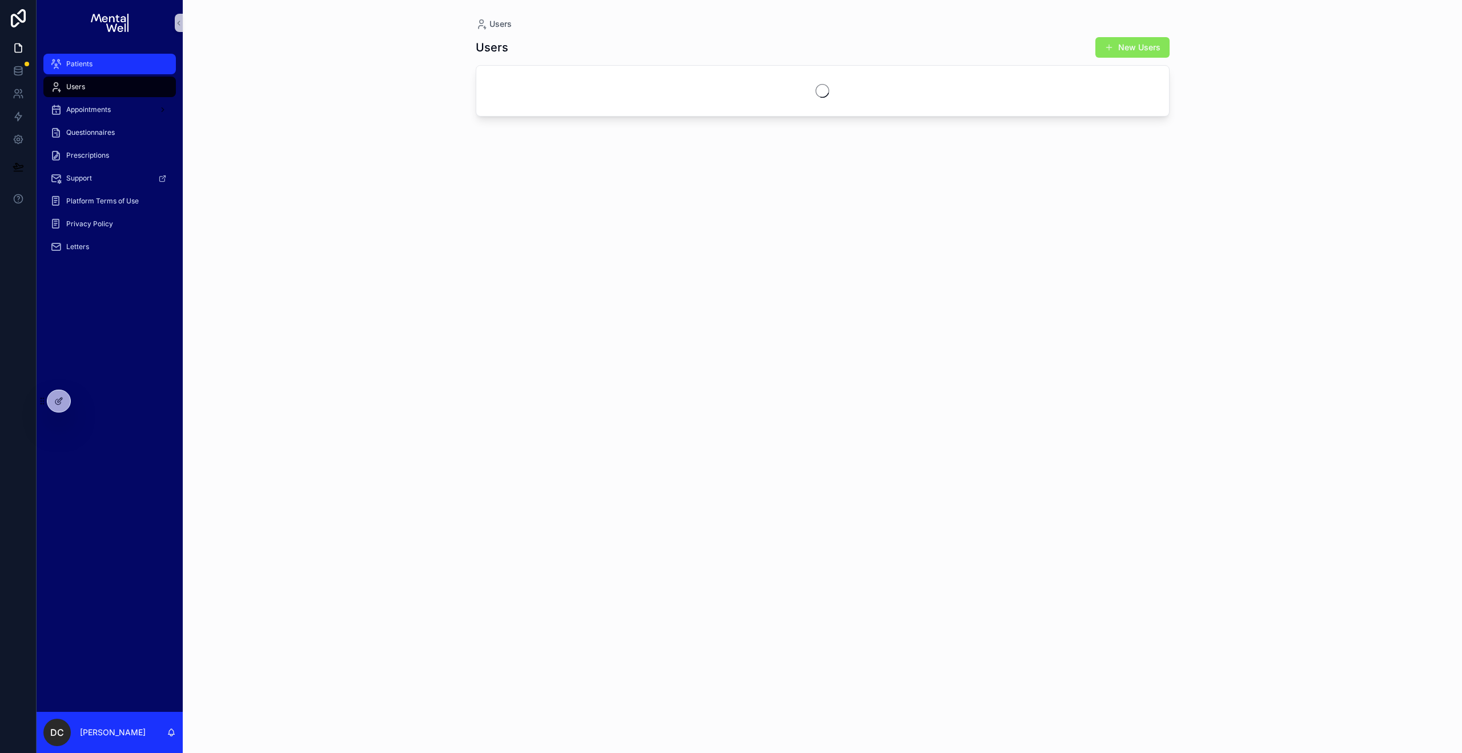
click at [123, 71] on div "Patients" at bounding box center [109, 64] width 119 height 18
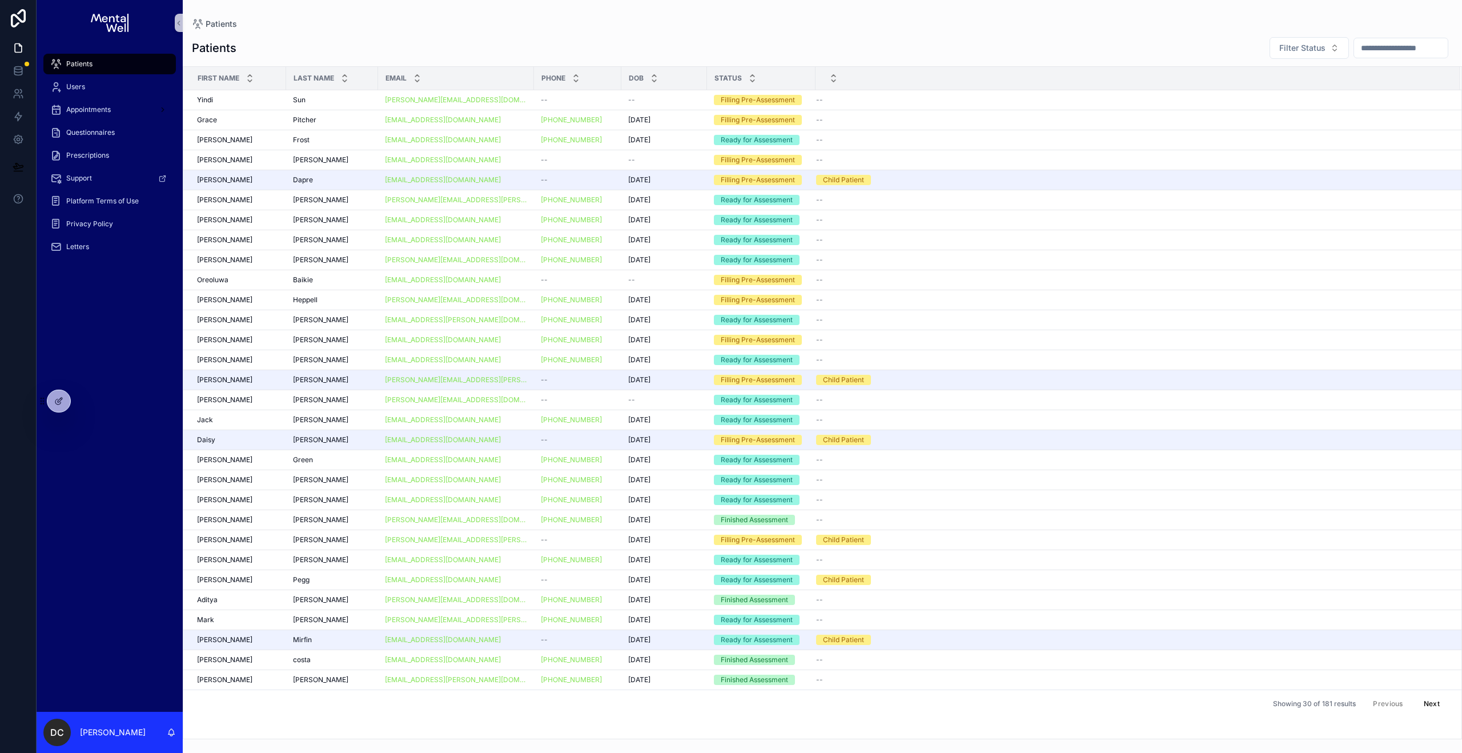
click at [720, 50] on input "text" at bounding box center [1401, 48] width 94 height 16
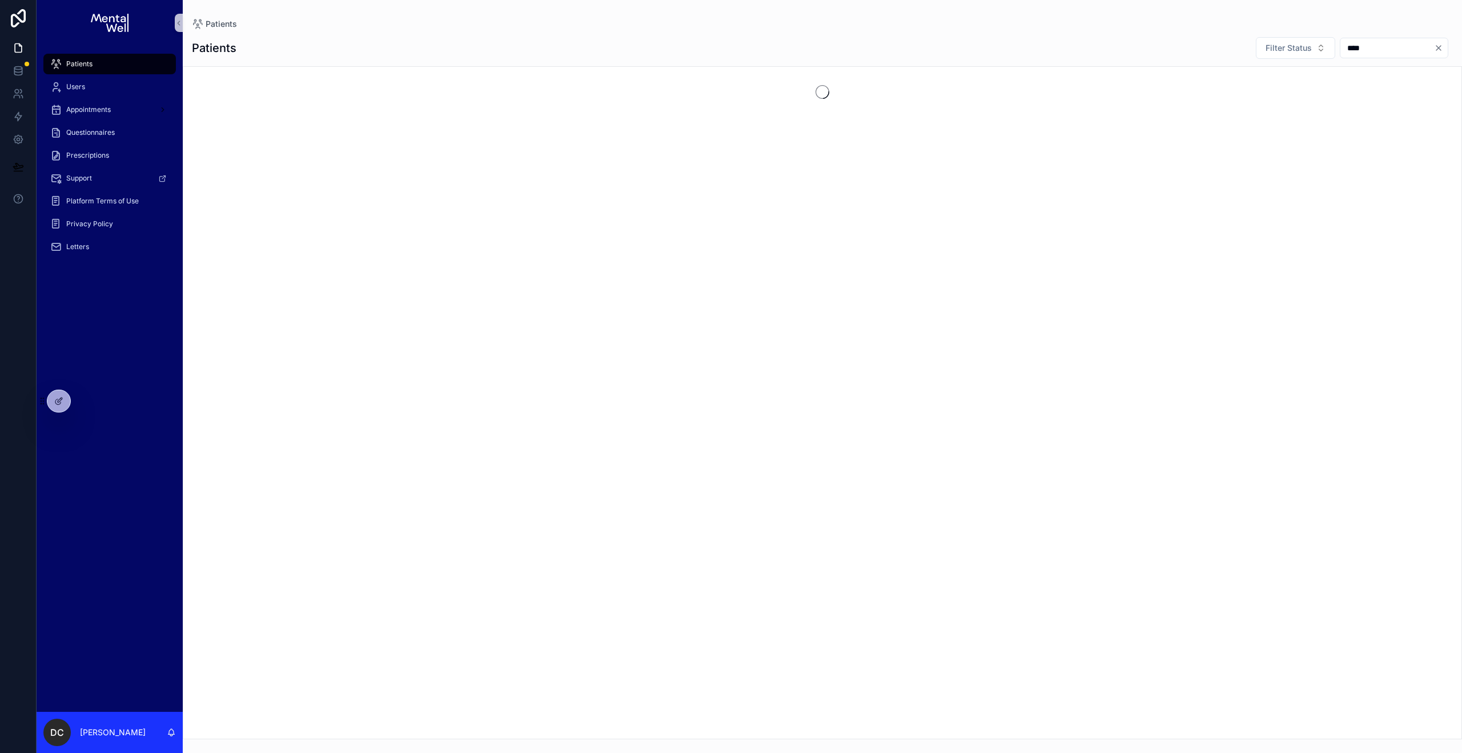
type input "*****"
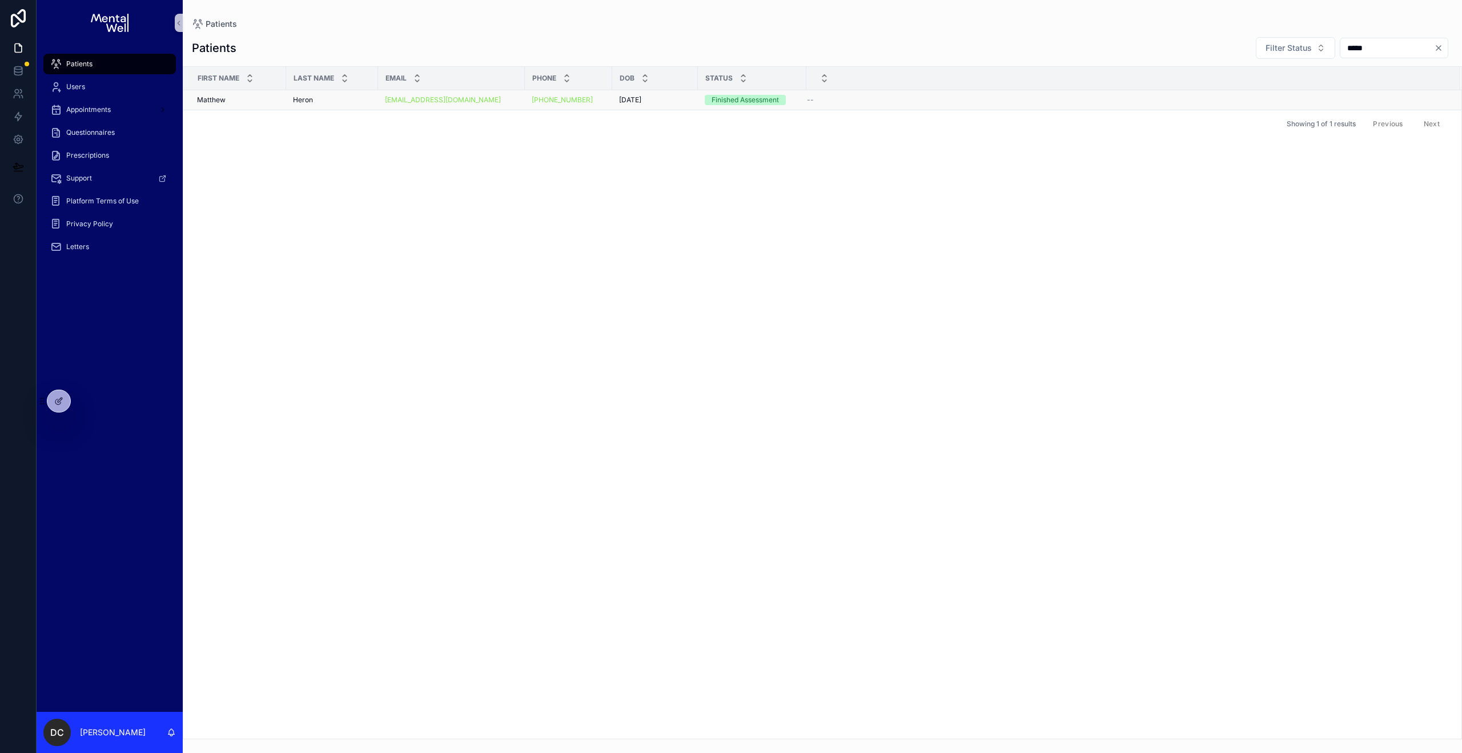
click at [340, 103] on div "Heron Heron" at bounding box center [332, 99] width 78 height 9
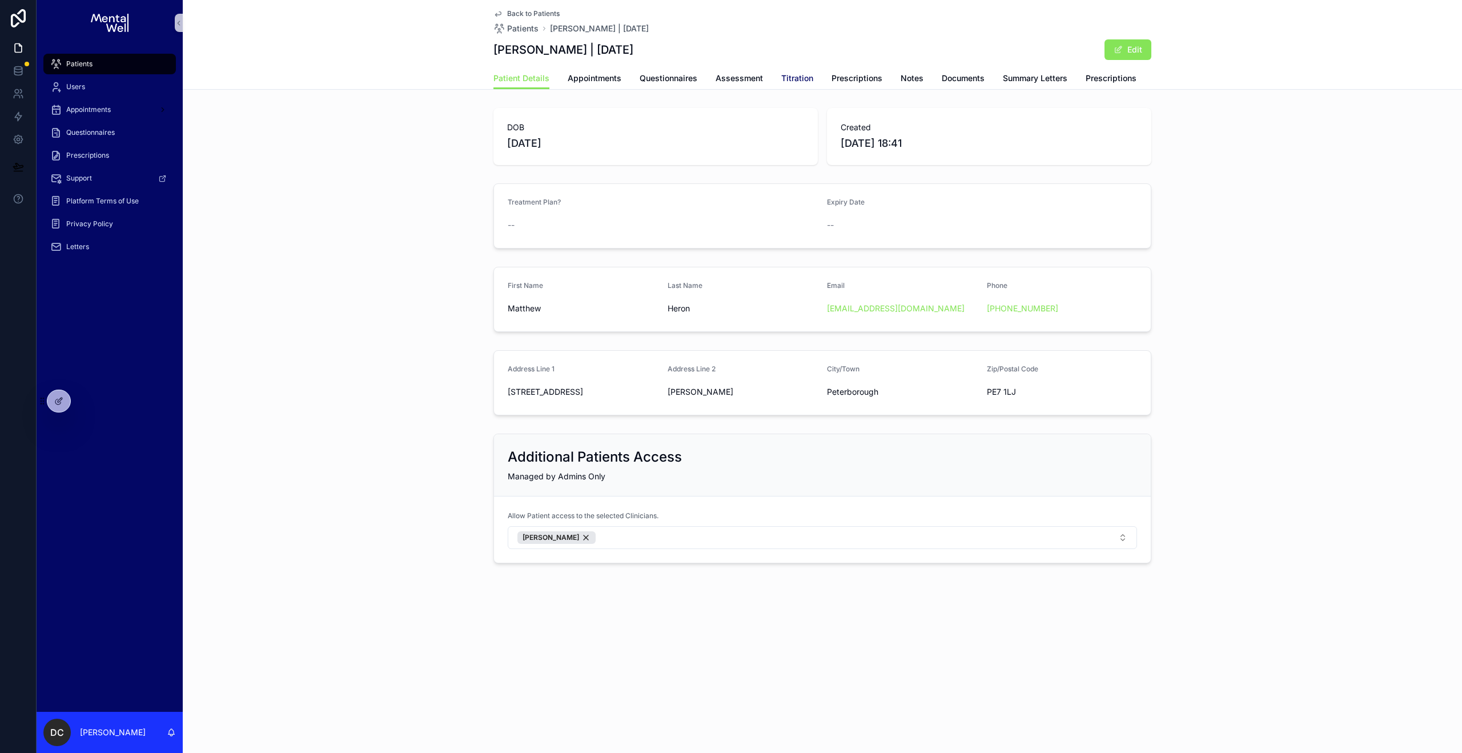
click at [720, 75] on span "Titration" at bounding box center [797, 78] width 32 height 11
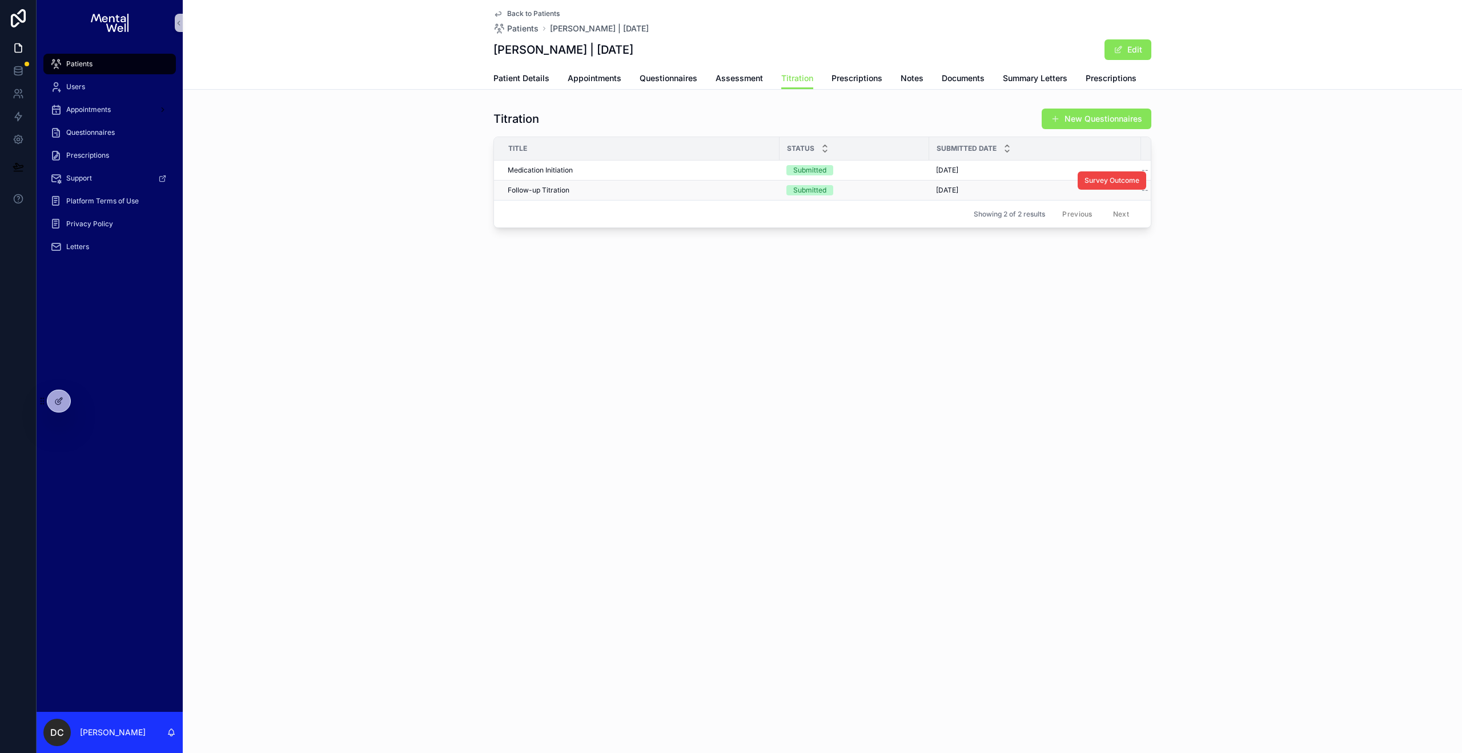
click at [630, 190] on div "Follow-up Titration Follow-up Titration" at bounding box center [640, 190] width 265 height 9
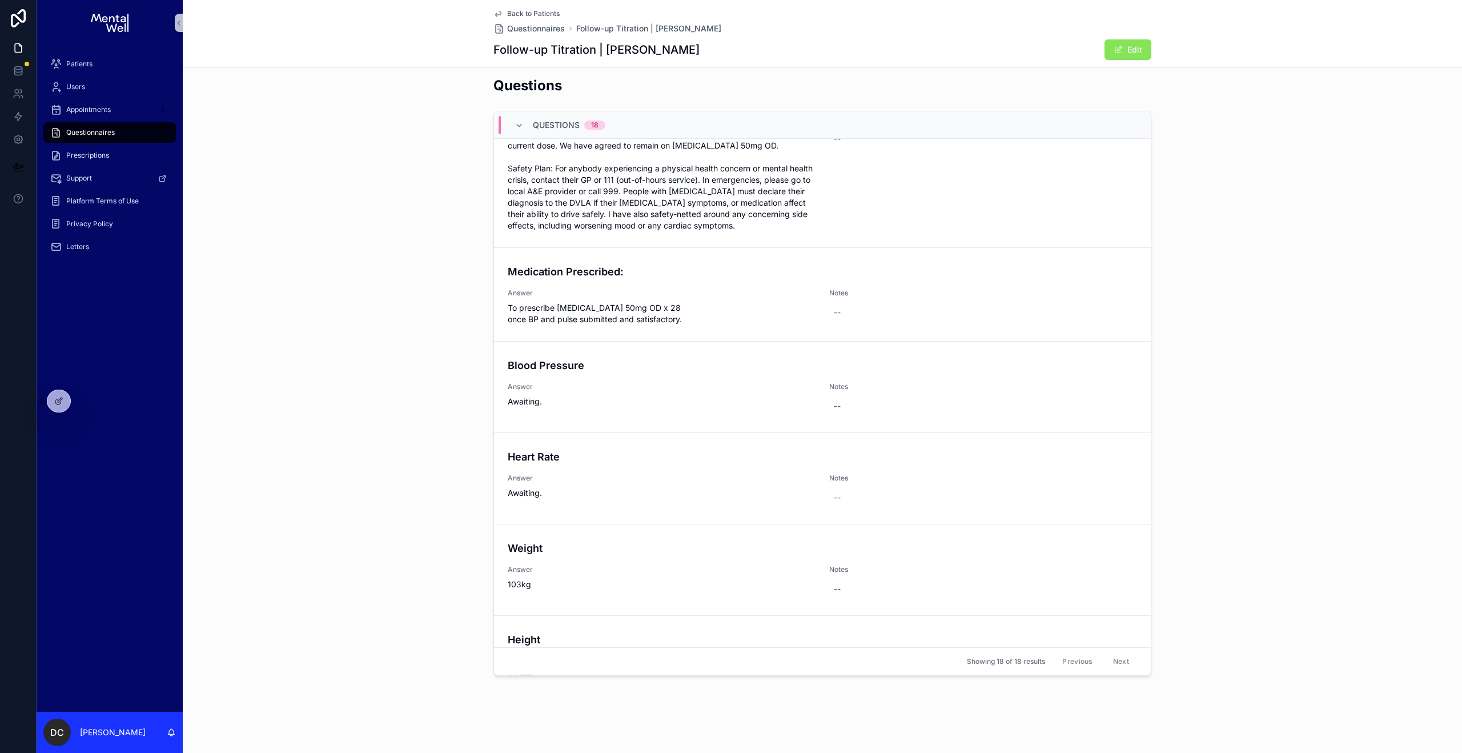
scroll to position [1270, 0]
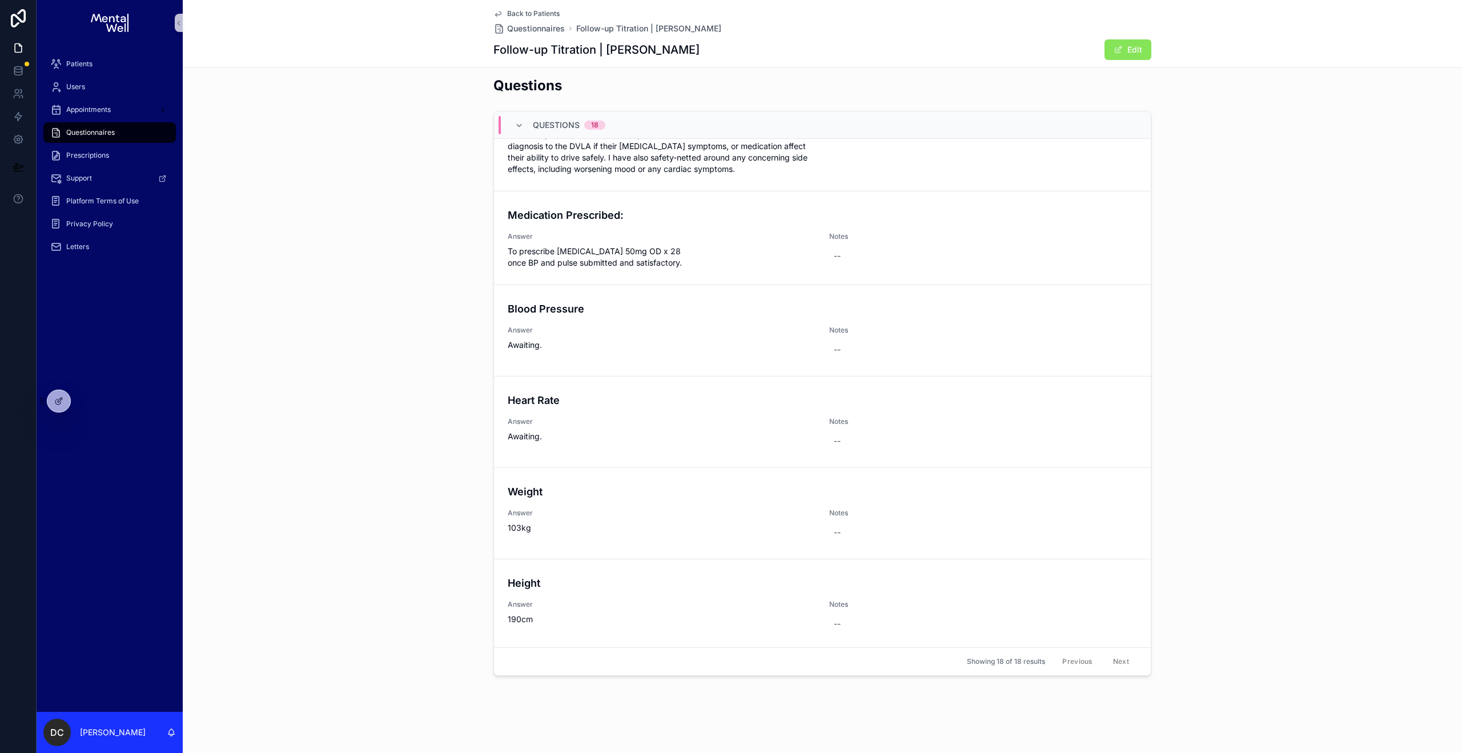
click at [421, 332] on div "Questions Questions 18 Patient Name: Answer [PERSON_NAME] Notes -- Date of Birt…" at bounding box center [822, 375] width 1279 height 609
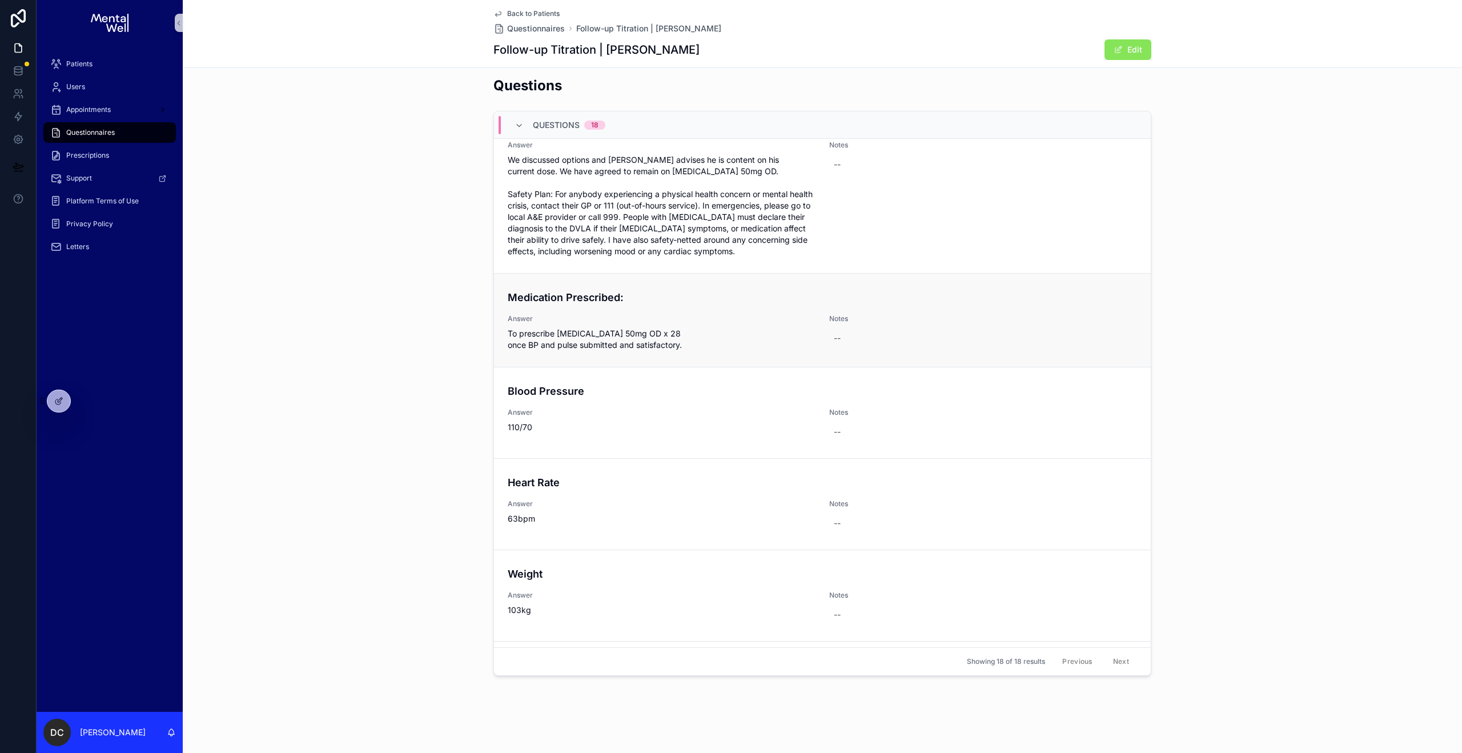
scroll to position [1201, 0]
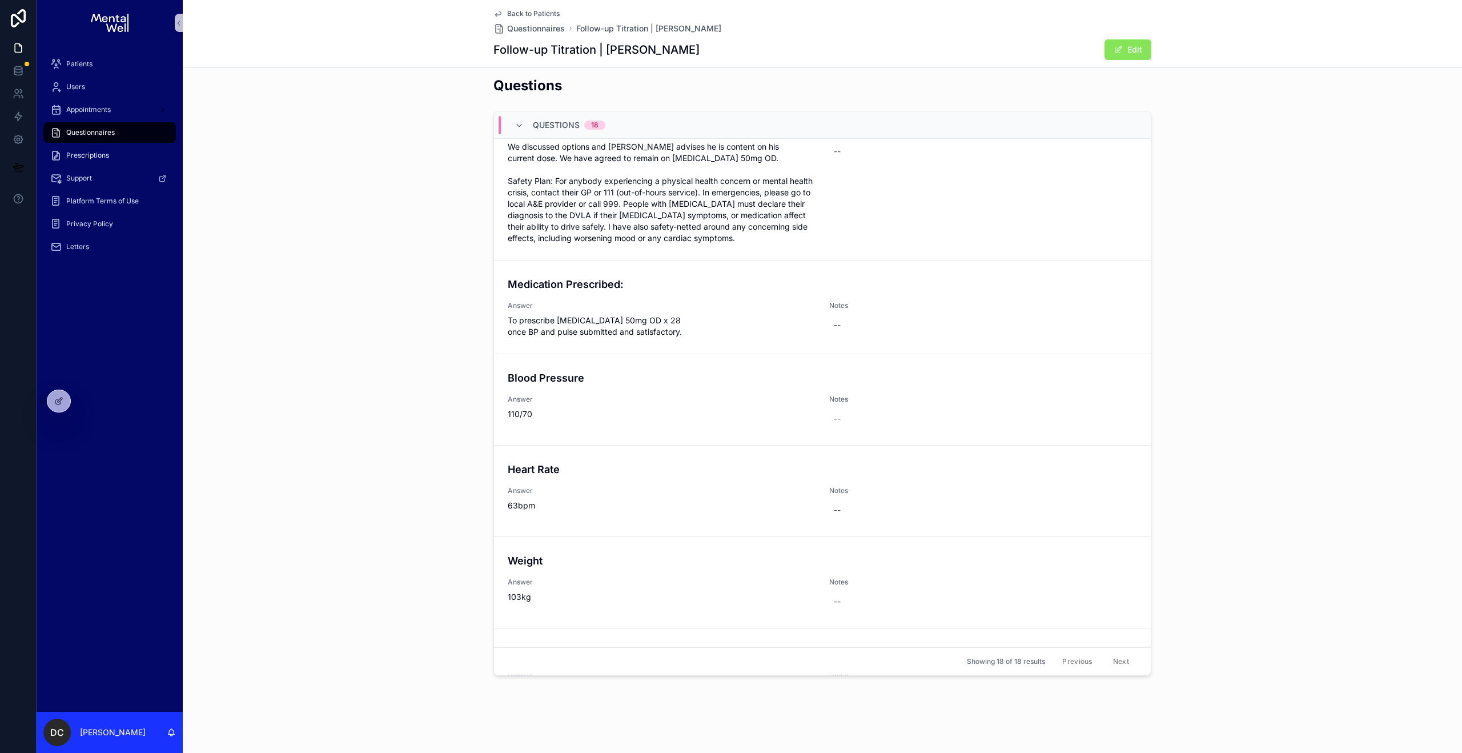
click at [116, 75] on div "Users" at bounding box center [110, 86] width 146 height 23
click at [117, 71] on div "Patients" at bounding box center [109, 64] width 119 height 18
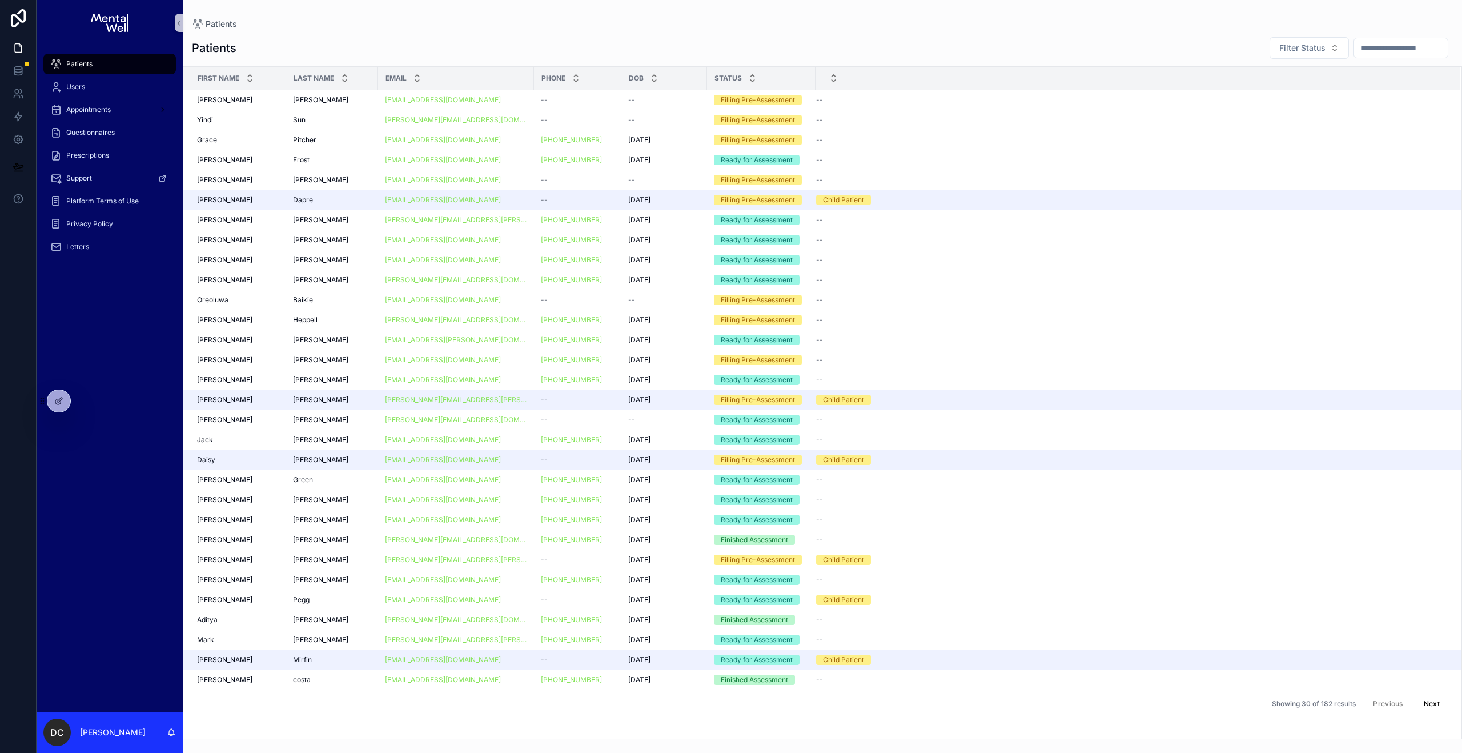
click at [1367, 50] on input "text" at bounding box center [1401, 48] width 94 height 16
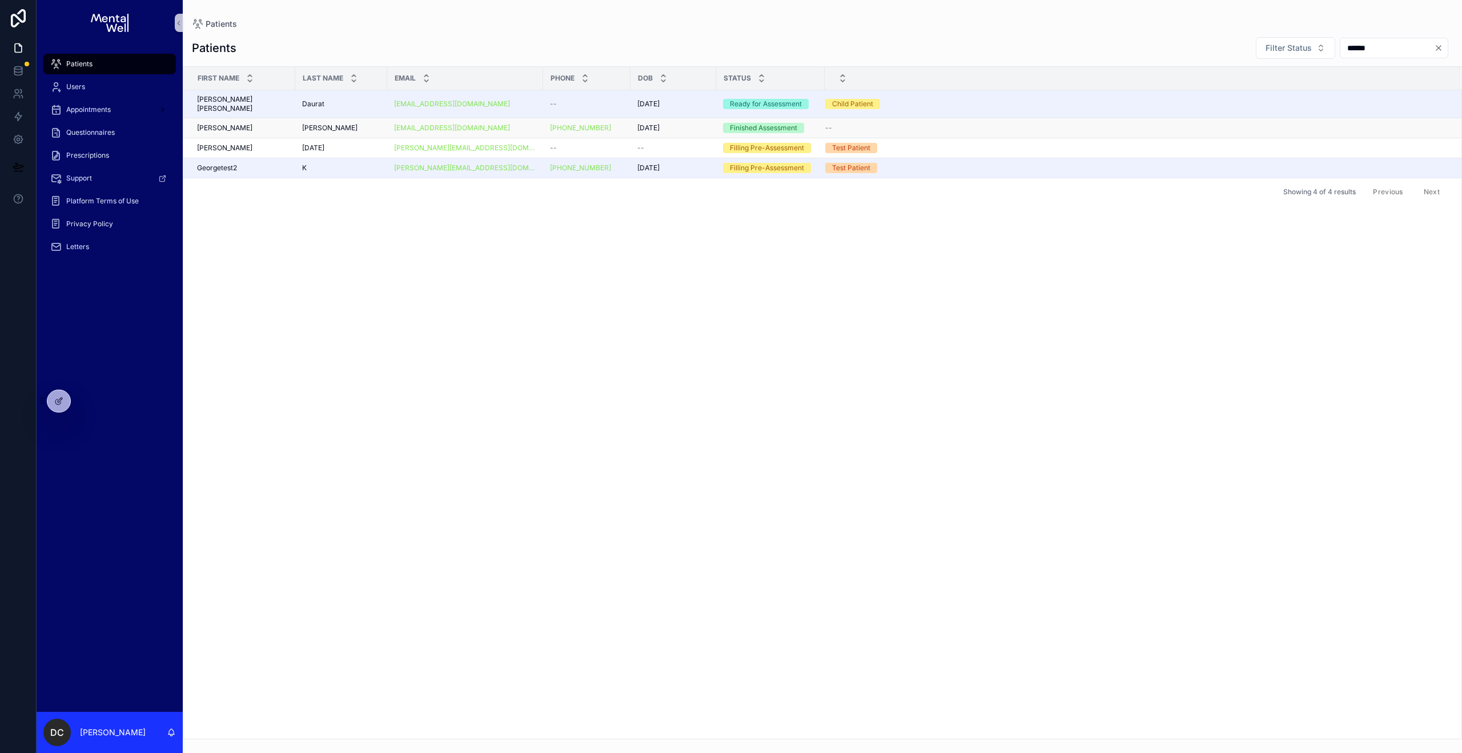
type input "******"
click at [337, 123] on div "Douglas Douglas" at bounding box center [341, 127] width 78 height 9
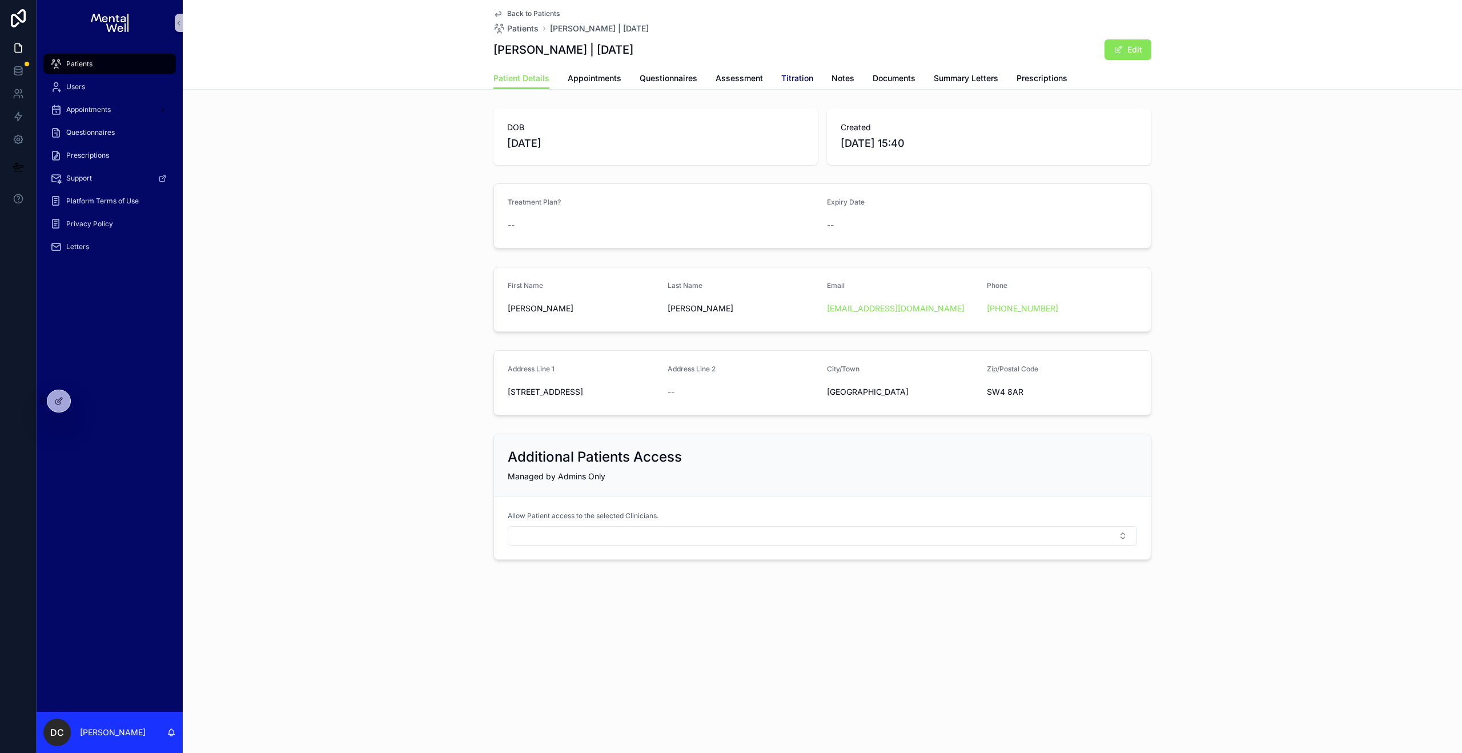
click at [791, 83] on span "Titration" at bounding box center [797, 78] width 32 height 11
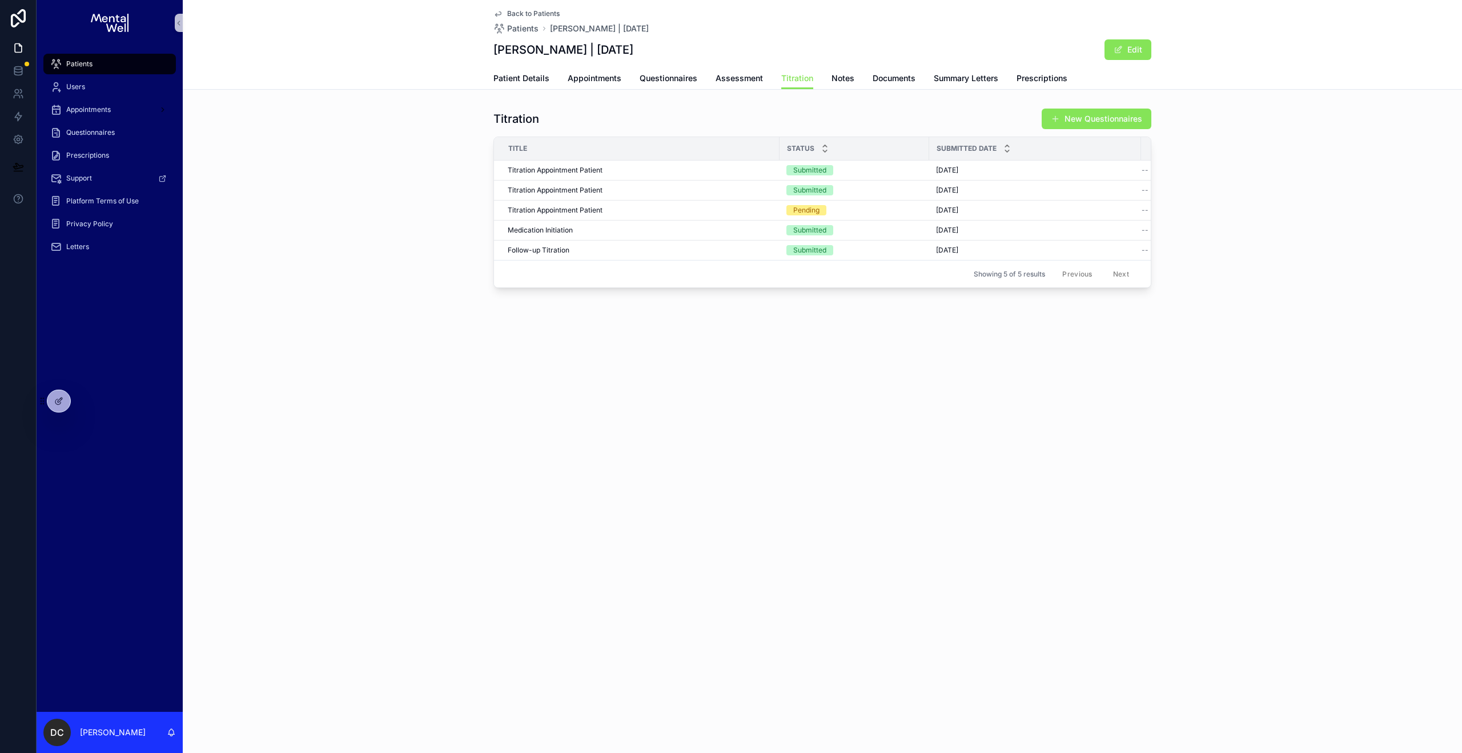
click at [374, 199] on div "Titration New Questionnaires Title Status Submitted Date Titration Appointment …" at bounding box center [822, 197] width 1279 height 189
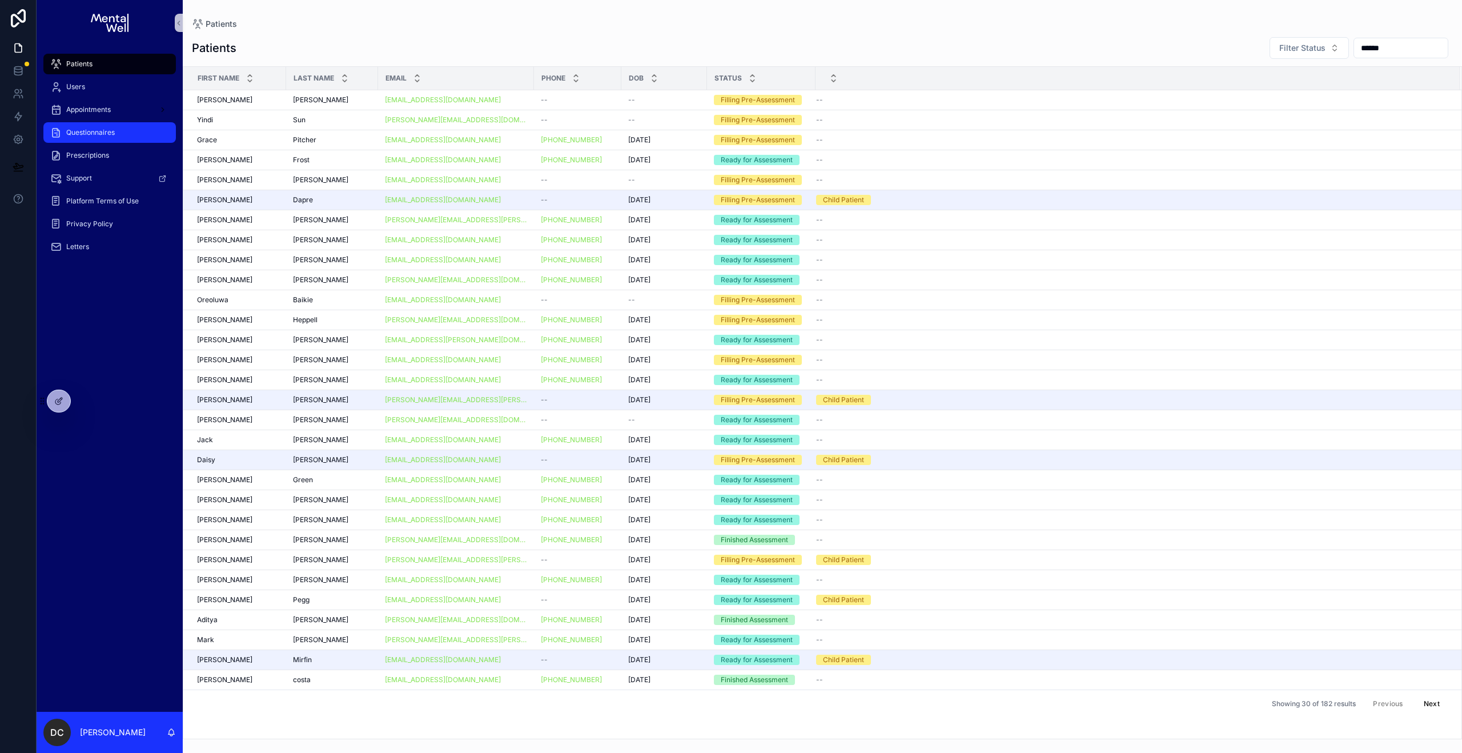
click at [114, 138] on div "Questionnaires" at bounding box center [109, 132] width 119 height 18
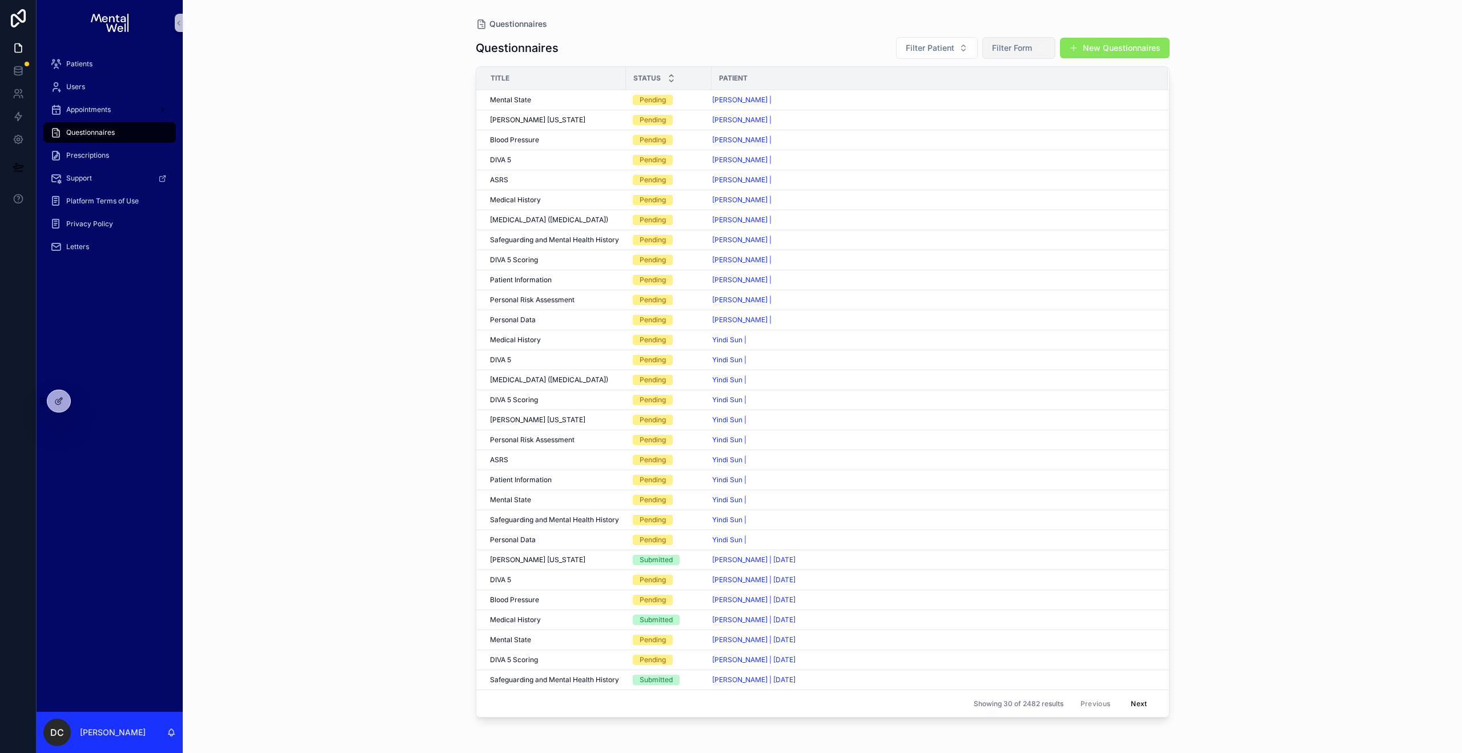
click at [999, 49] on span "Filter Form" at bounding box center [1012, 47] width 40 height 11
type input "*******"
click at [991, 148] on span "Titration Appointment Patient" at bounding box center [1010, 148] width 110 height 11
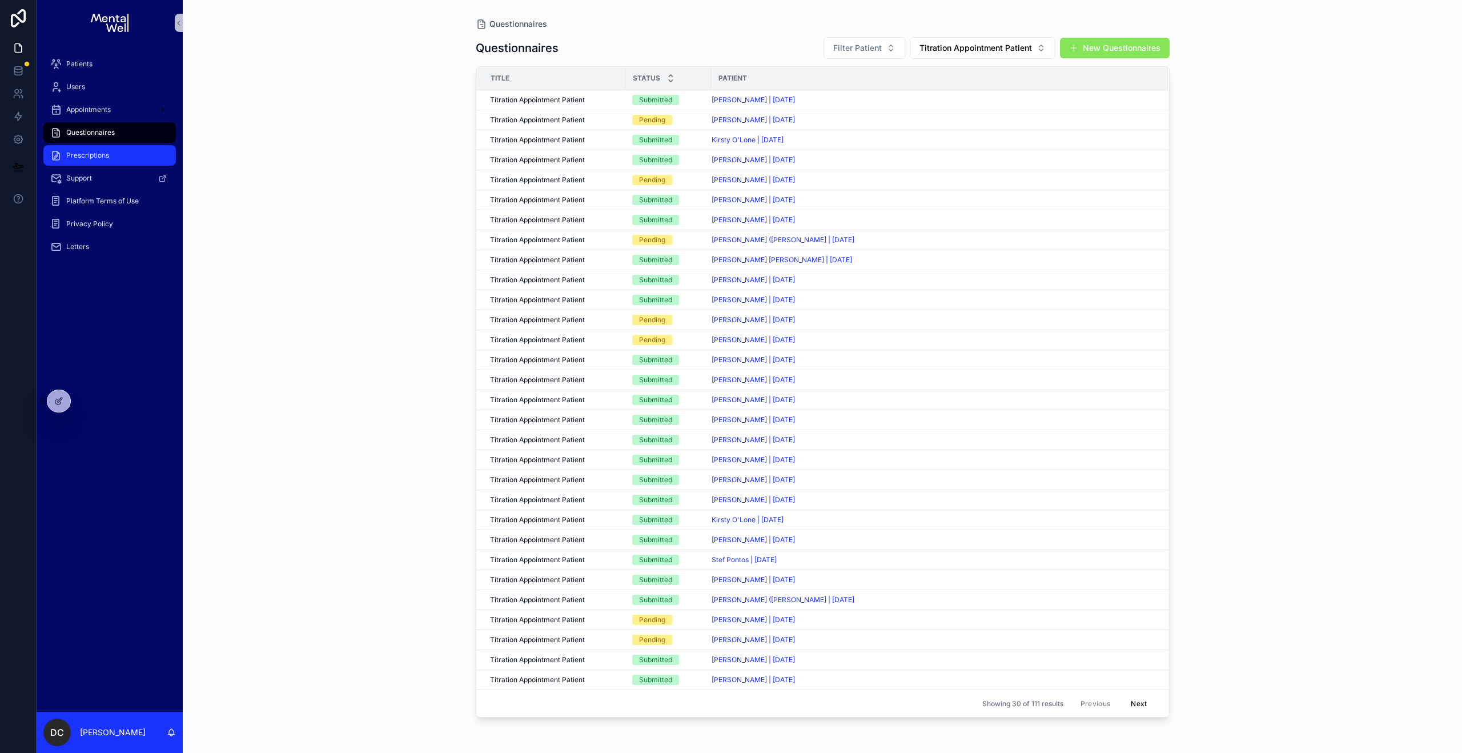
click at [95, 160] on div "Prescriptions" at bounding box center [109, 155] width 119 height 18
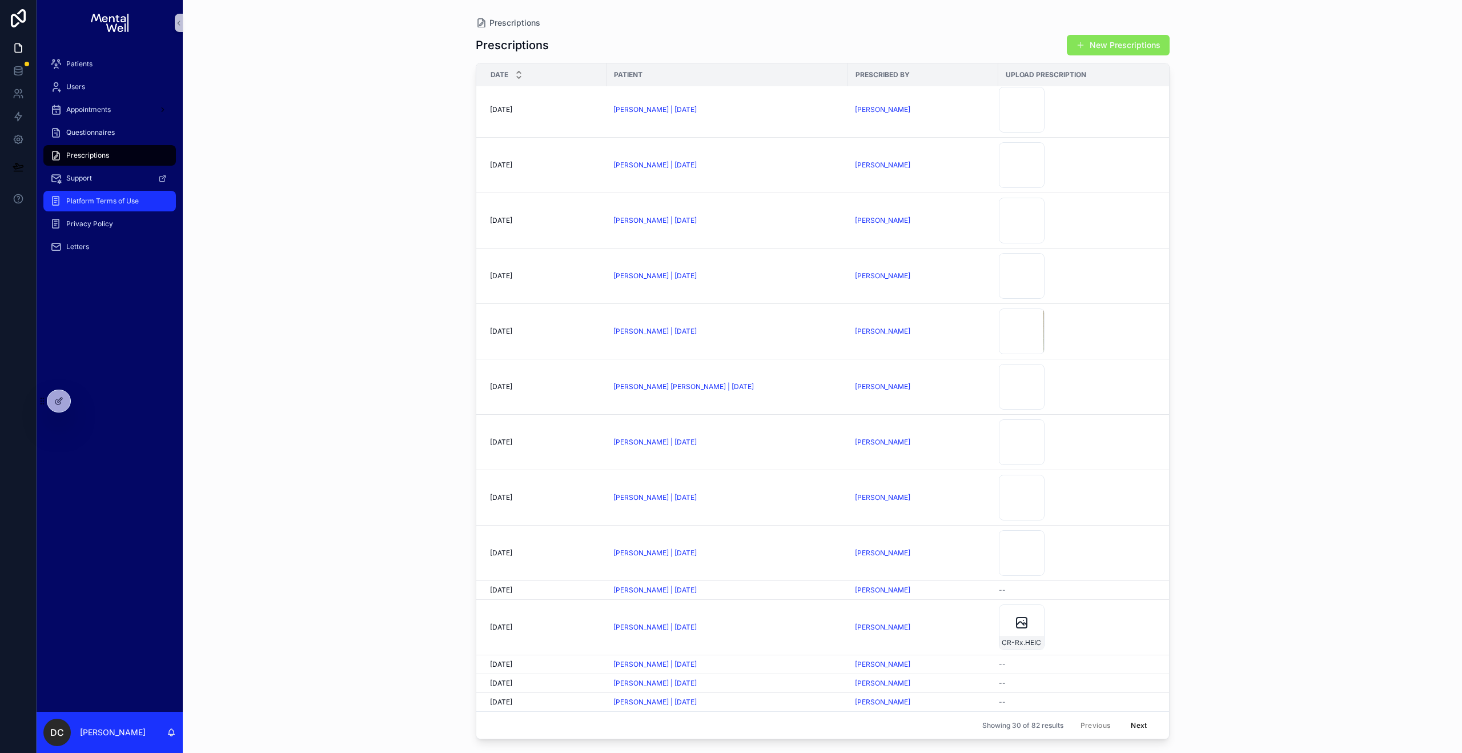
scroll to position [566, 0]
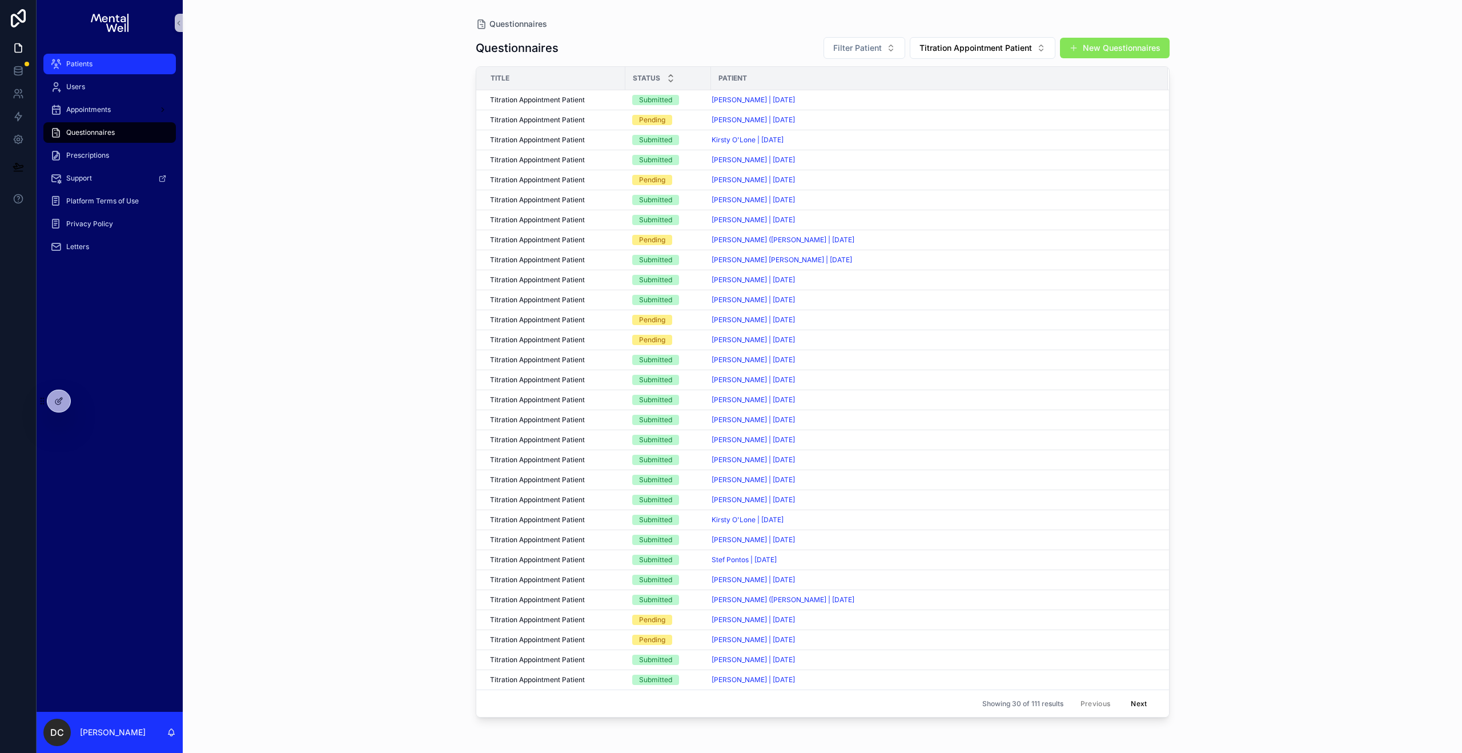
click at [136, 68] on div "Patients" at bounding box center [109, 64] width 119 height 18
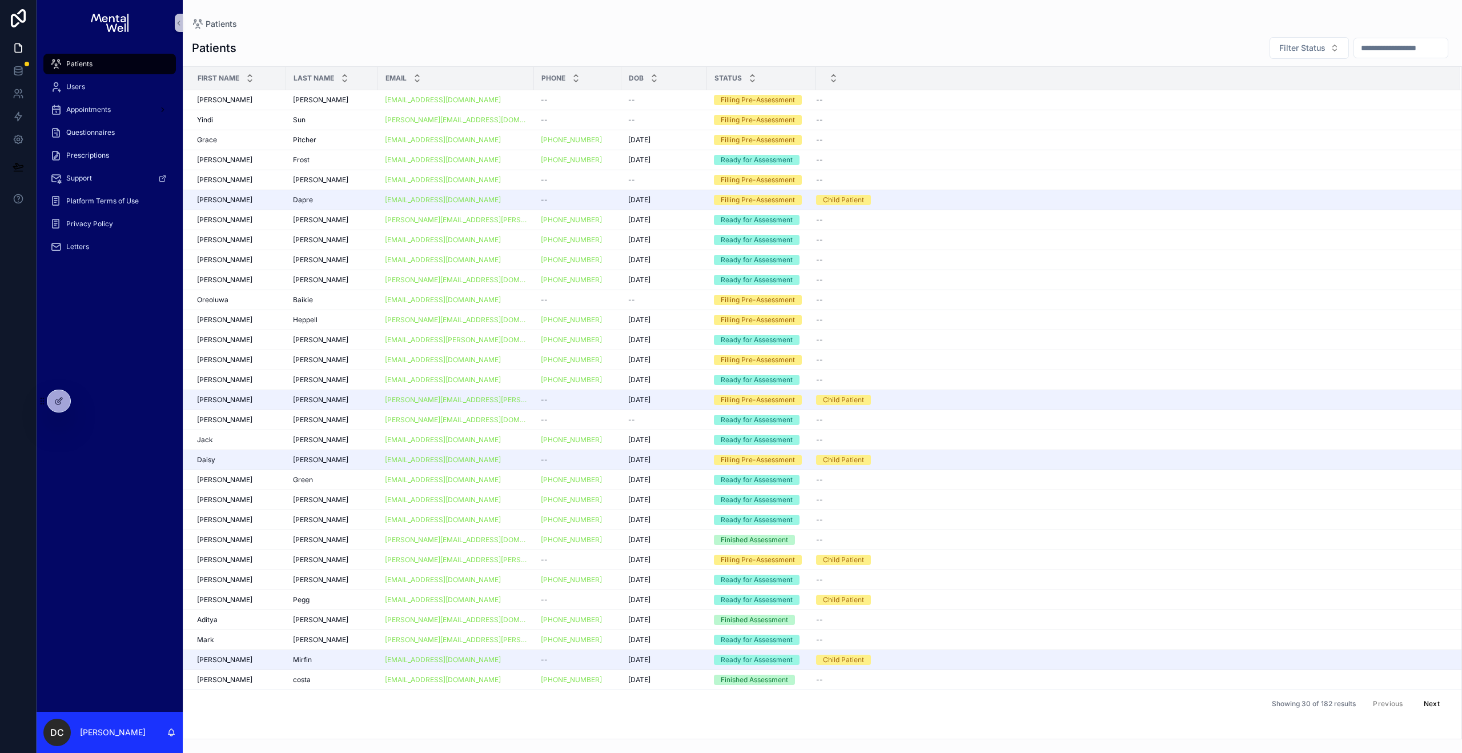
click at [1392, 47] on input "text" at bounding box center [1401, 48] width 94 height 16
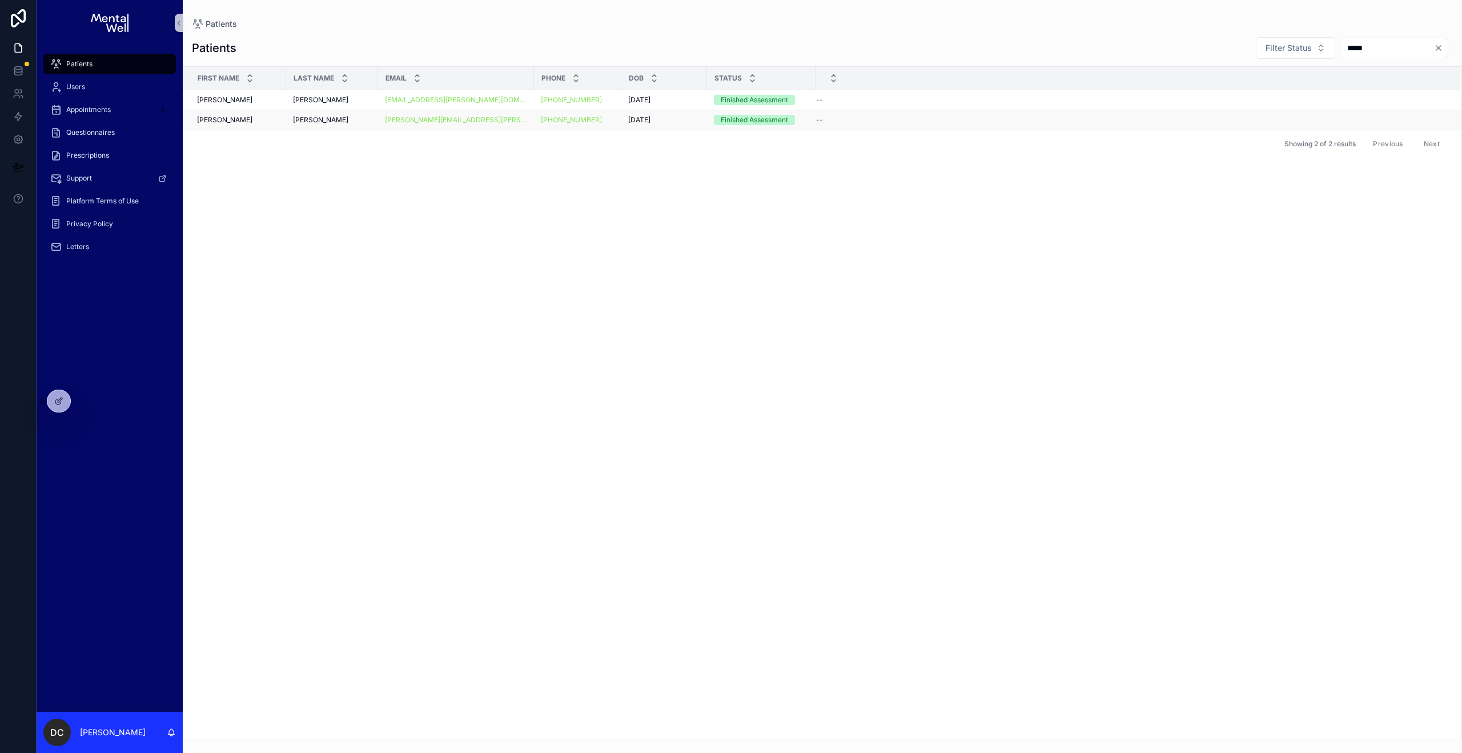
type input "*****"
click at [329, 115] on div "Selby Selby" at bounding box center [332, 119] width 78 height 9
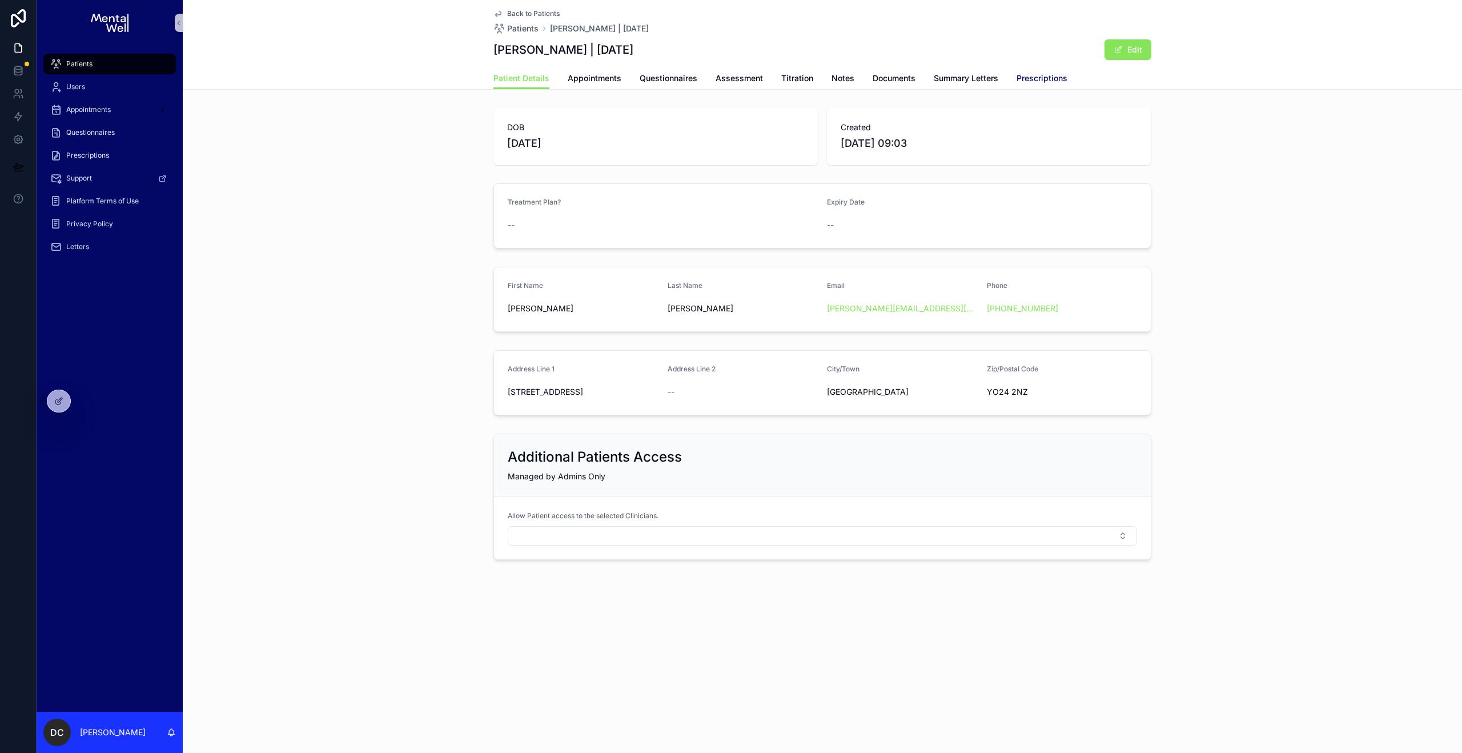
click at [1037, 78] on span "Prescriptions" at bounding box center [1041, 78] width 51 height 11
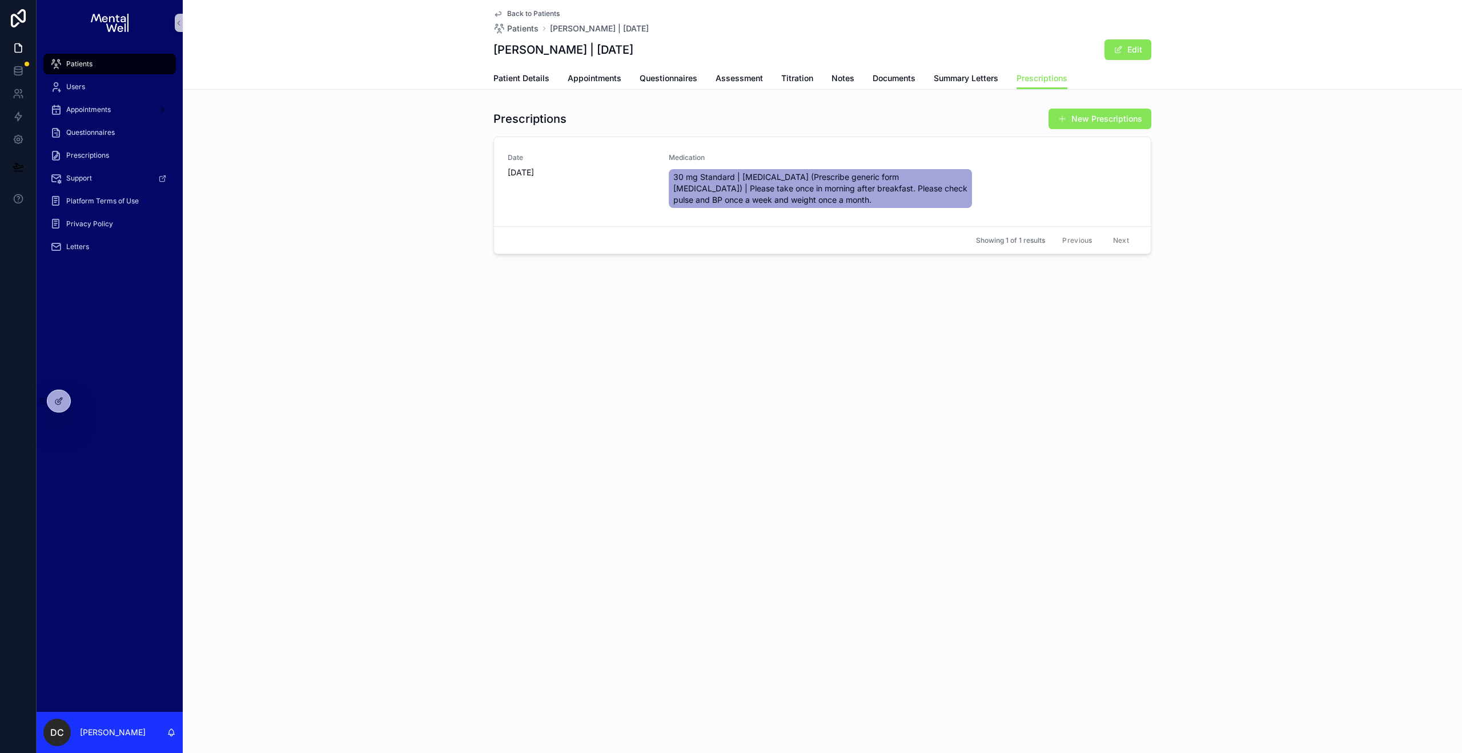
click at [139, 70] on div "Patients" at bounding box center [109, 64] width 119 height 18
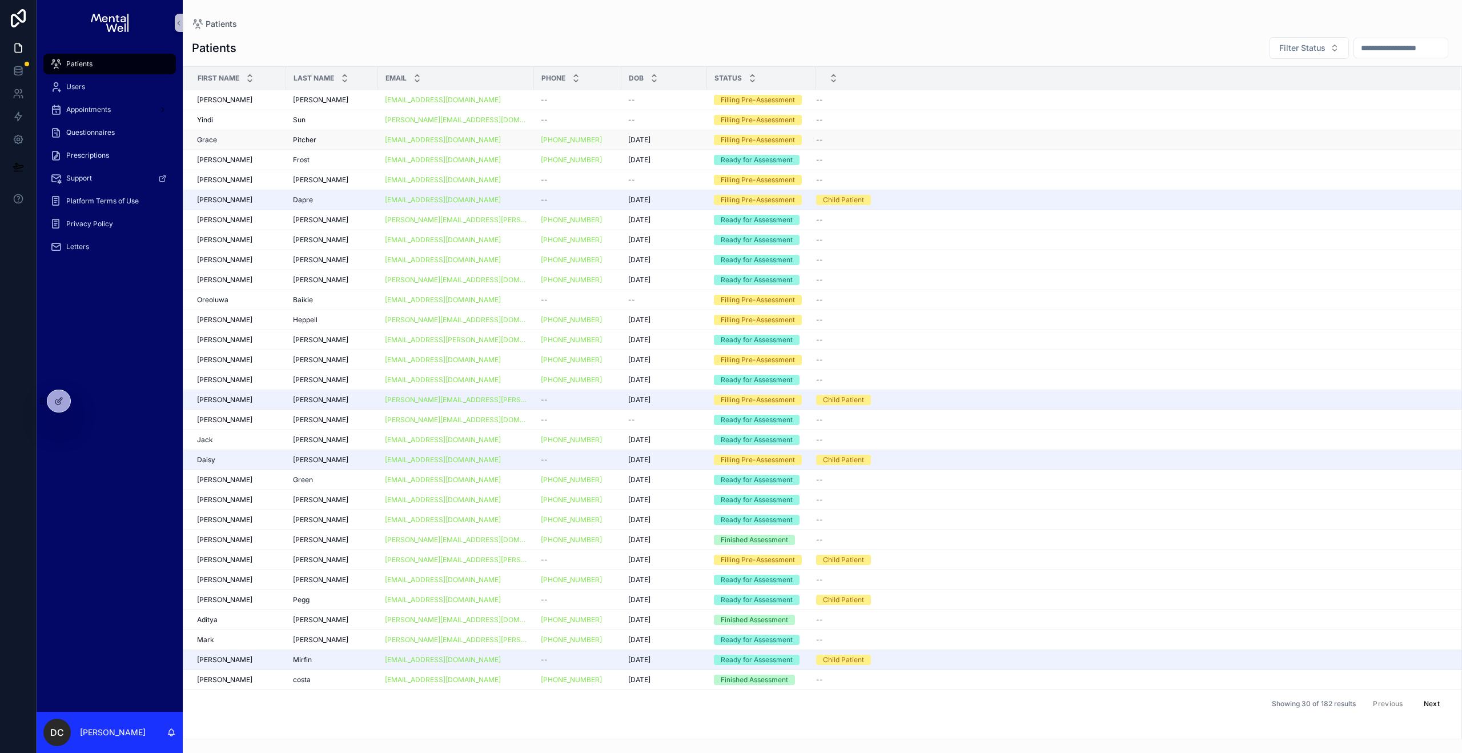
click at [274, 140] on div "Grace Grace" at bounding box center [238, 139] width 82 height 9
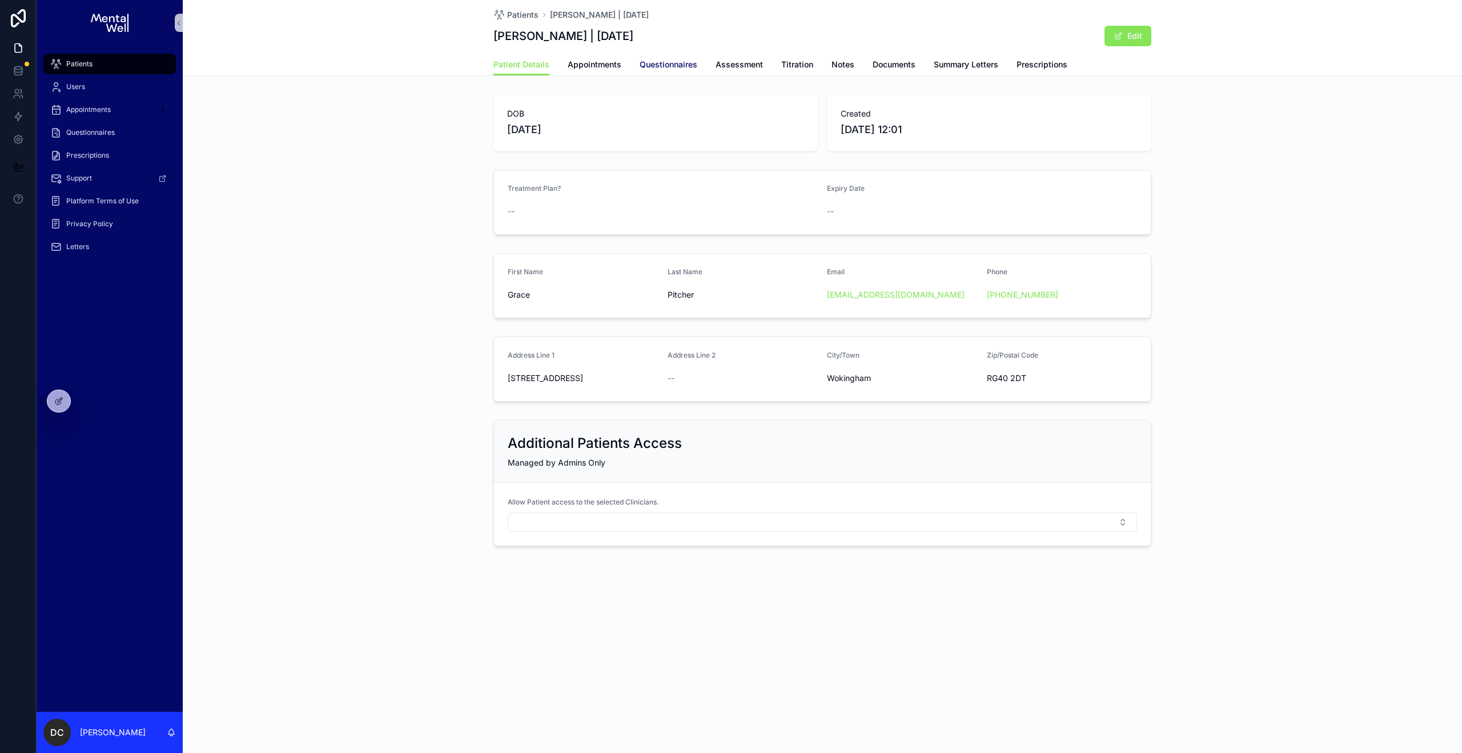
click at [657, 61] on span "Questionnaires" at bounding box center [668, 64] width 58 height 11
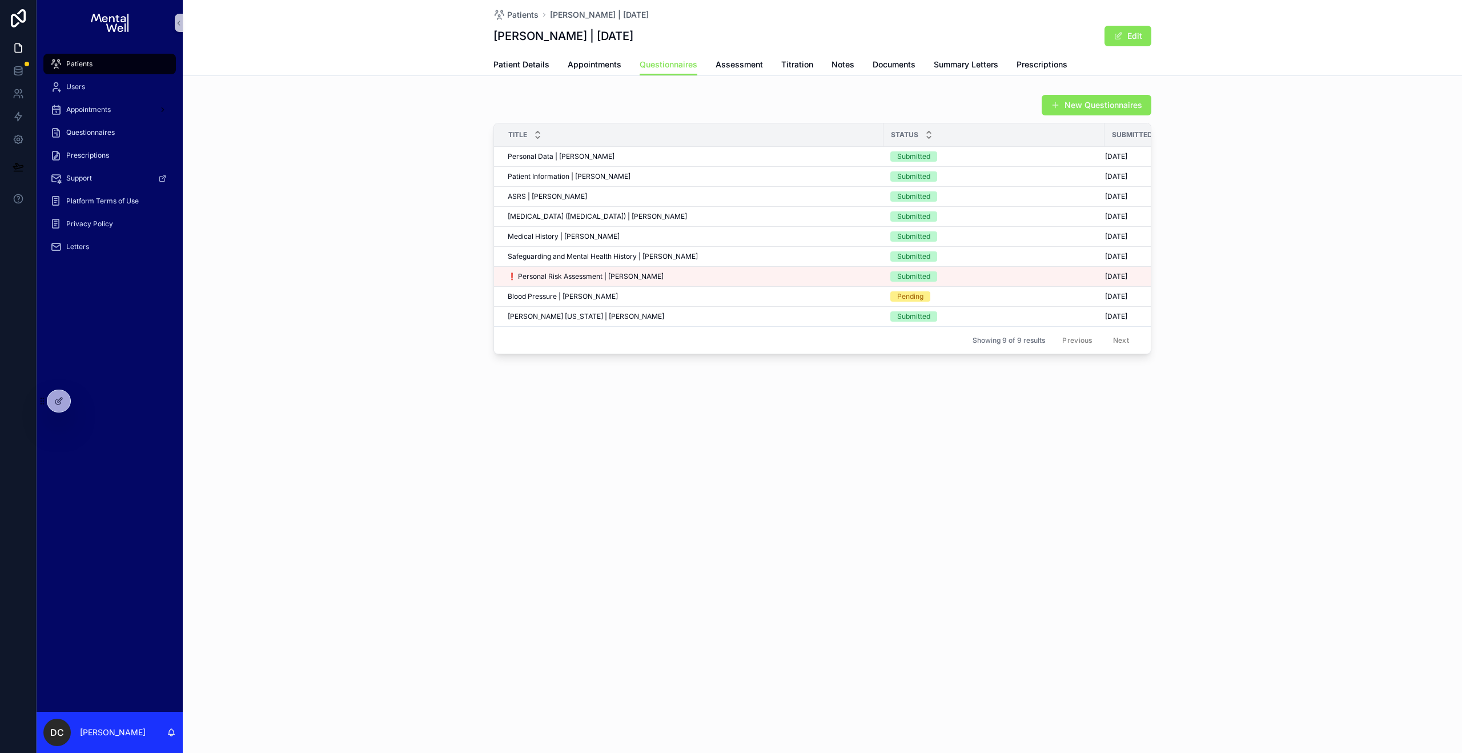
click at [123, 70] on div "Patients" at bounding box center [109, 64] width 119 height 18
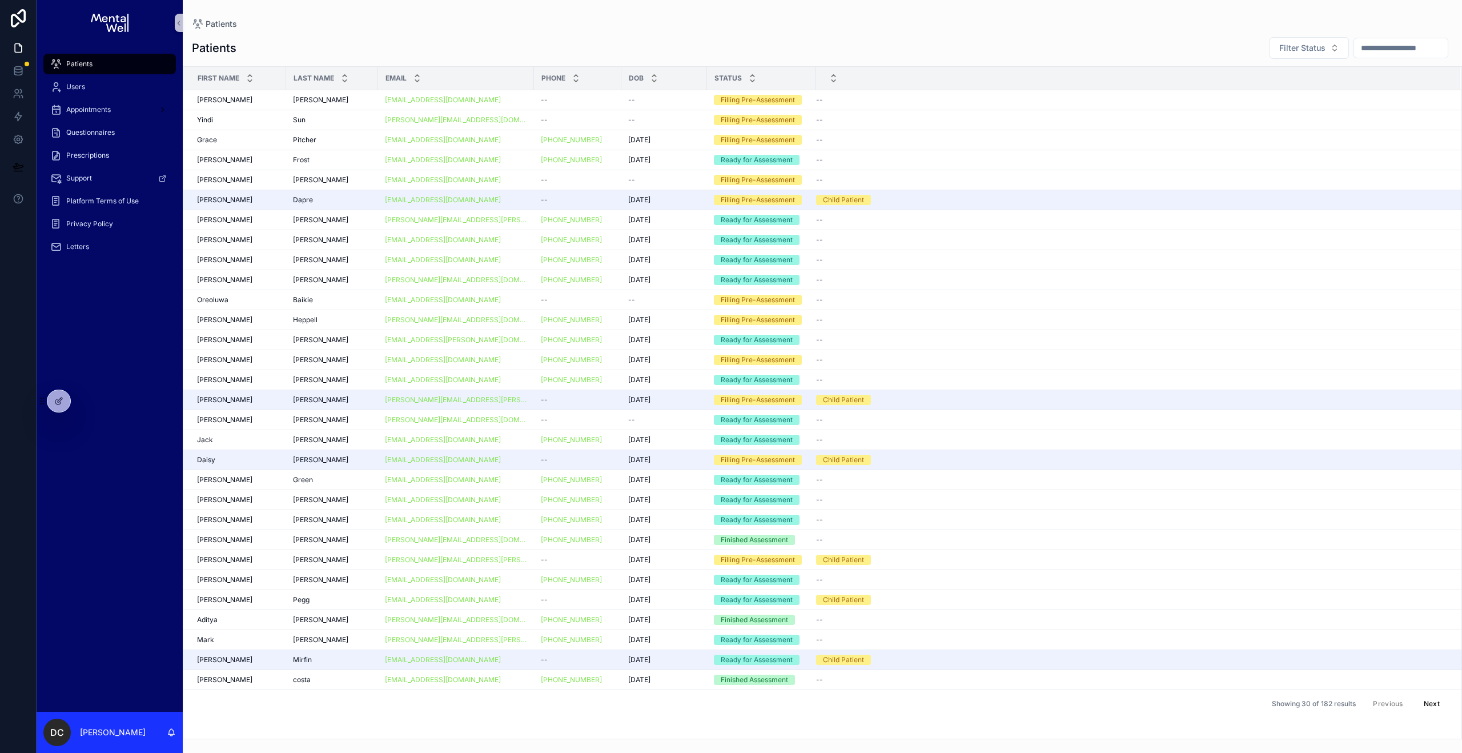
click at [1385, 53] on input "text" at bounding box center [1401, 48] width 94 height 16
type input "****"
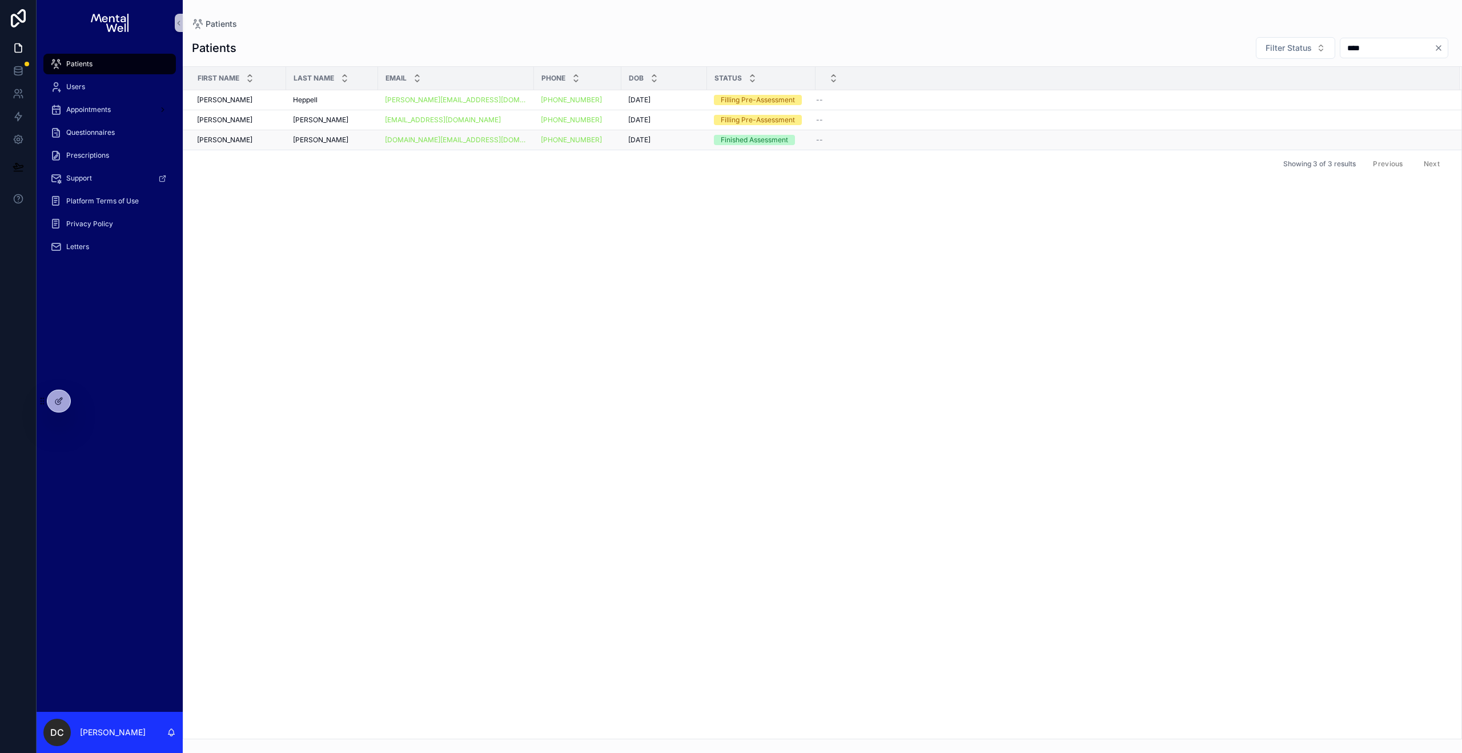
click at [337, 136] on div "Kendall Kendall" at bounding box center [332, 139] width 78 height 9
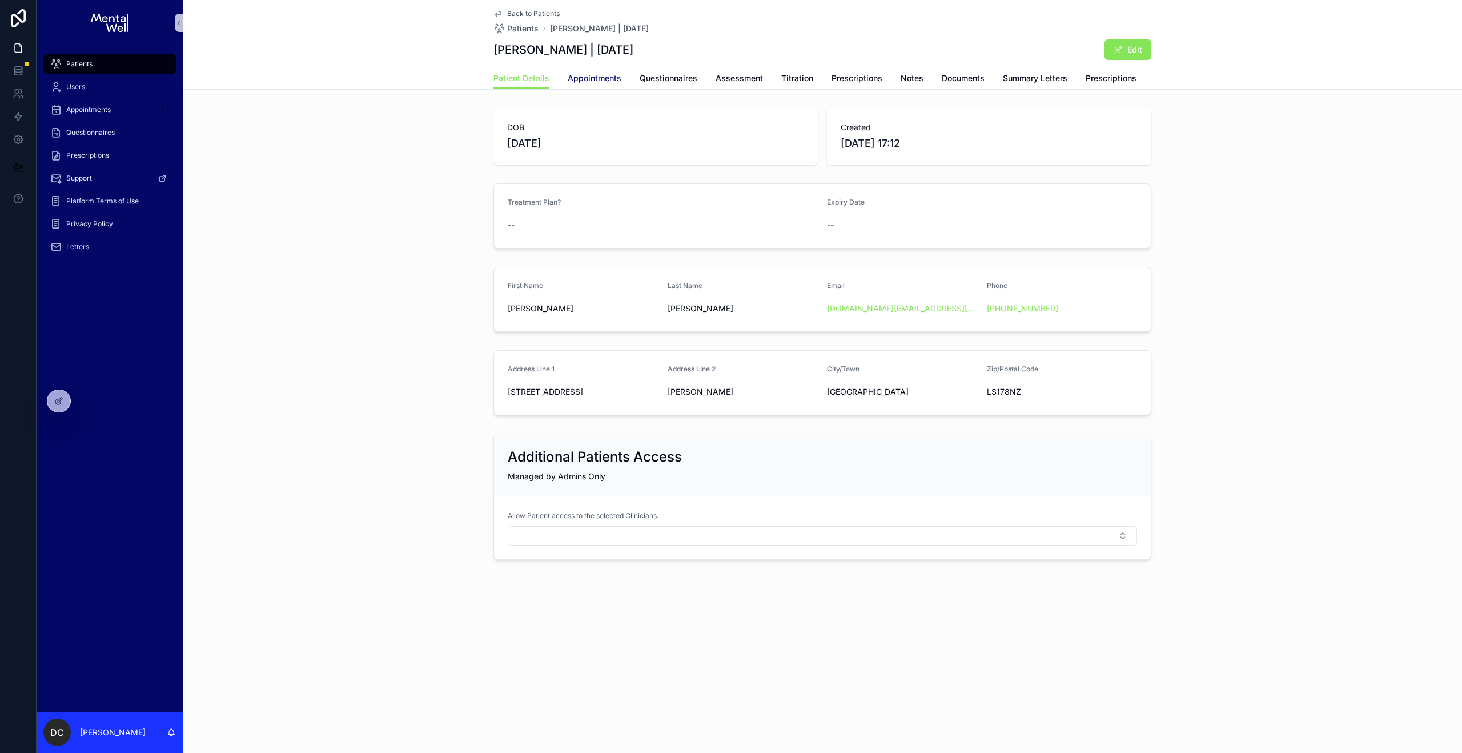
click at [598, 85] on link "Appointments" at bounding box center [595, 79] width 54 height 23
